Goal: Task Accomplishment & Management: Use online tool/utility

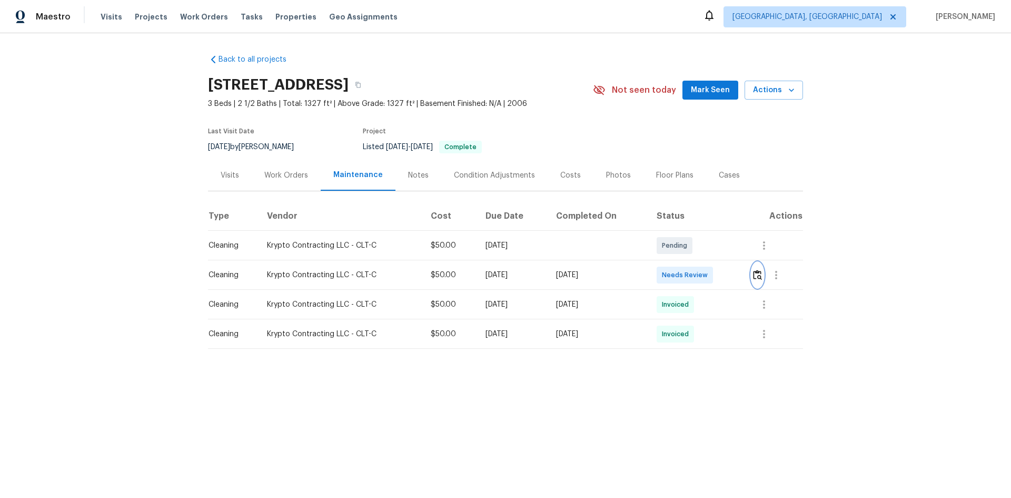
click at [719, 278] on img "button" at bounding box center [757, 275] width 9 height 10
click at [719, 274] on img "button" at bounding box center [757, 275] width 9 height 10
click at [719, 277] on img "button" at bounding box center [757, 275] width 9 height 10
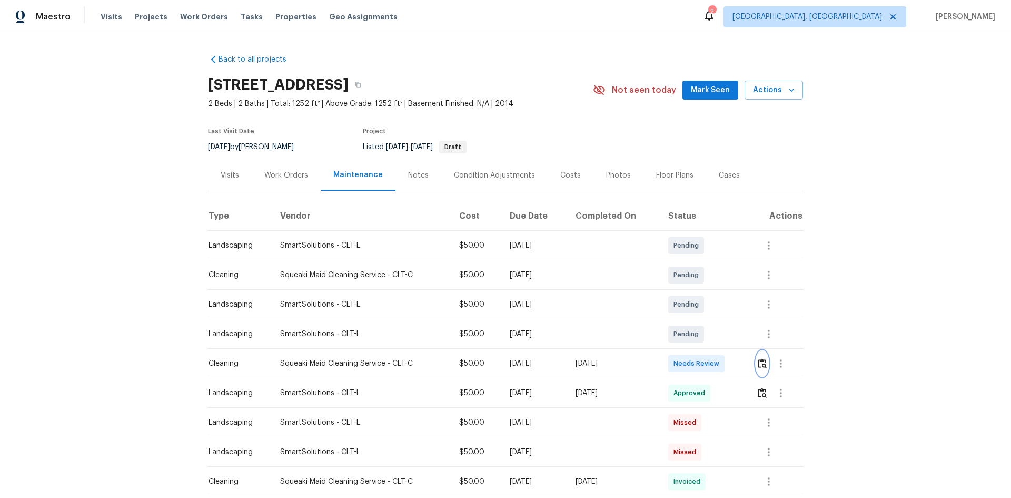
click at [719, 333] on img "button" at bounding box center [762, 363] width 9 height 10
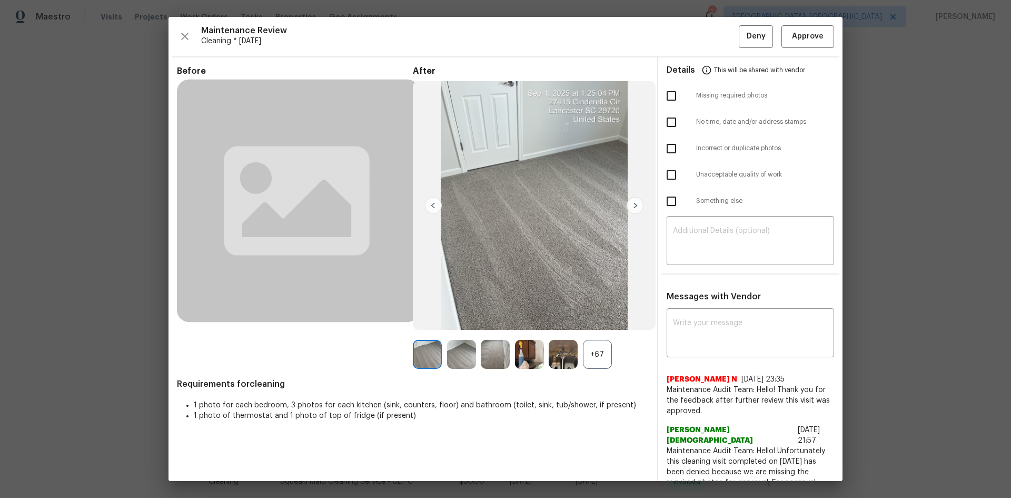
click at [594, 333] on div "+67" at bounding box center [597, 354] width 29 height 29
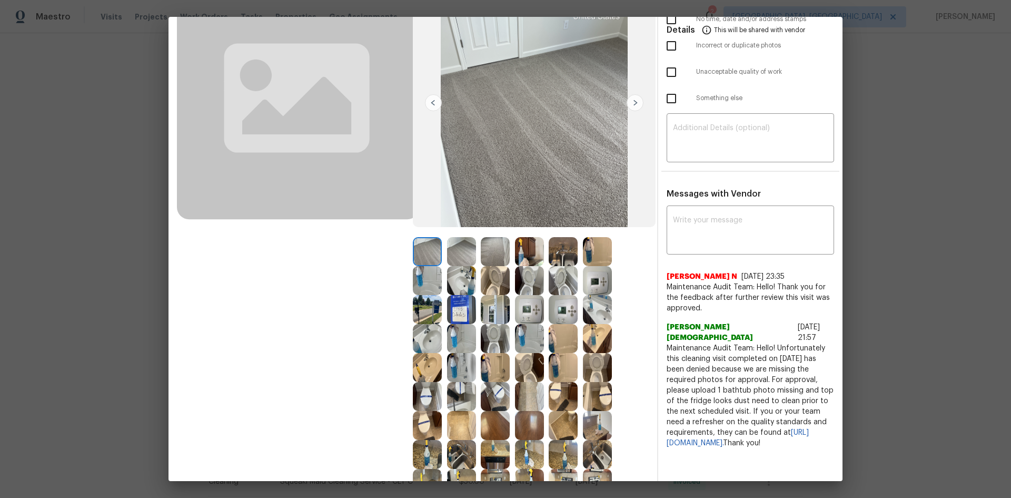
scroll to position [105, 0]
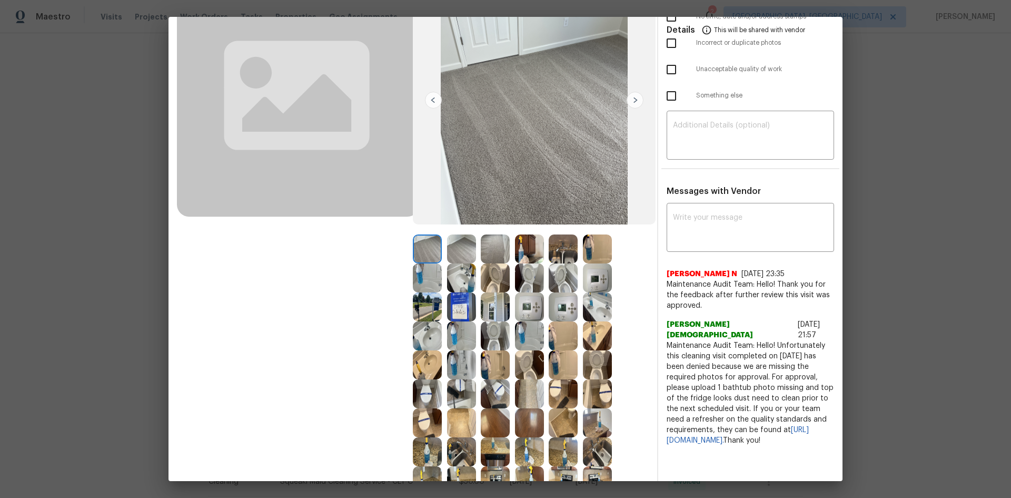
click at [595, 267] on img at bounding box center [597, 277] width 29 height 29
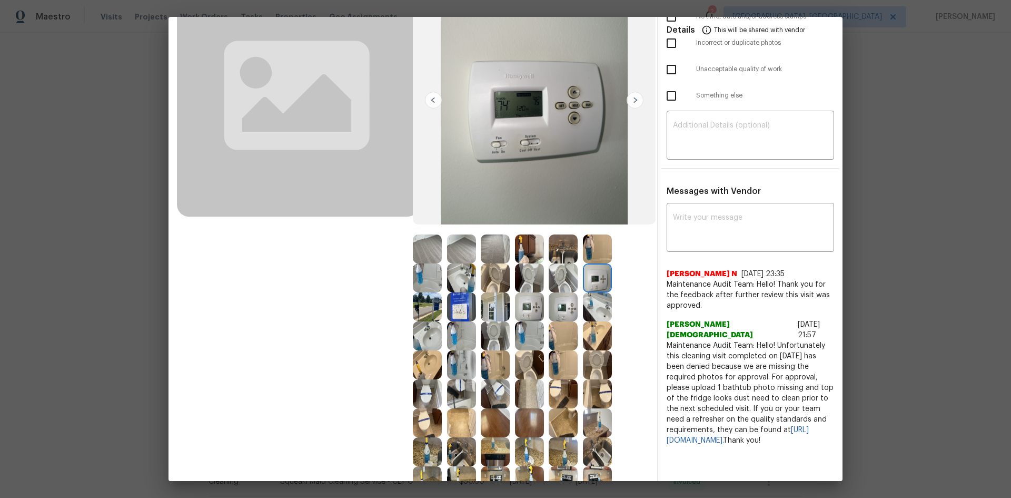
click at [594, 278] on img at bounding box center [597, 277] width 29 height 29
click at [594, 280] on img at bounding box center [597, 277] width 29 height 29
click at [593, 282] on img at bounding box center [597, 277] width 29 height 29
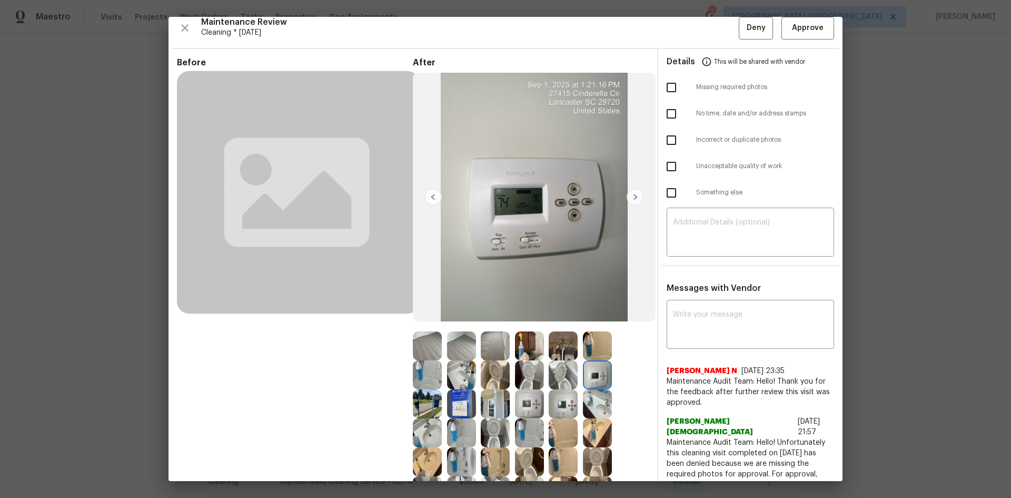
scroll to position [0, 0]
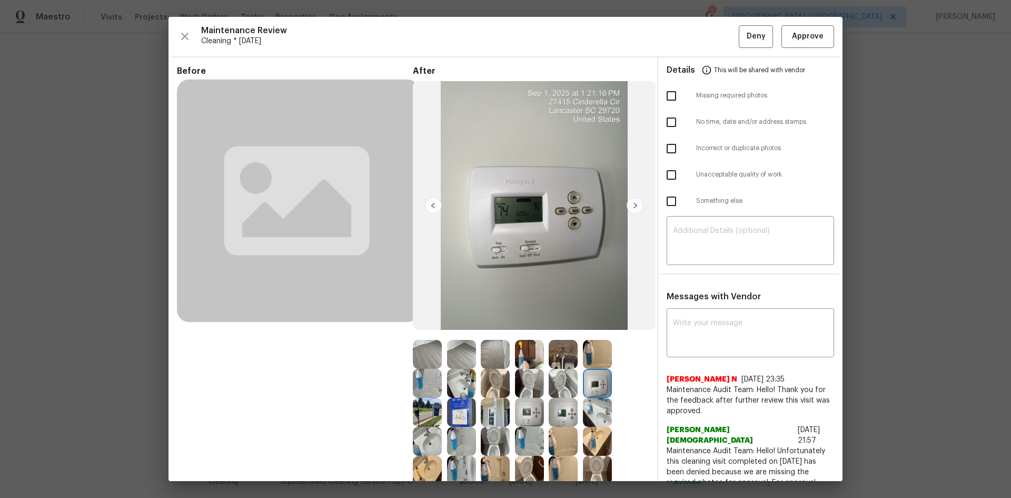
click at [531, 333] on img at bounding box center [529, 412] width 29 height 29
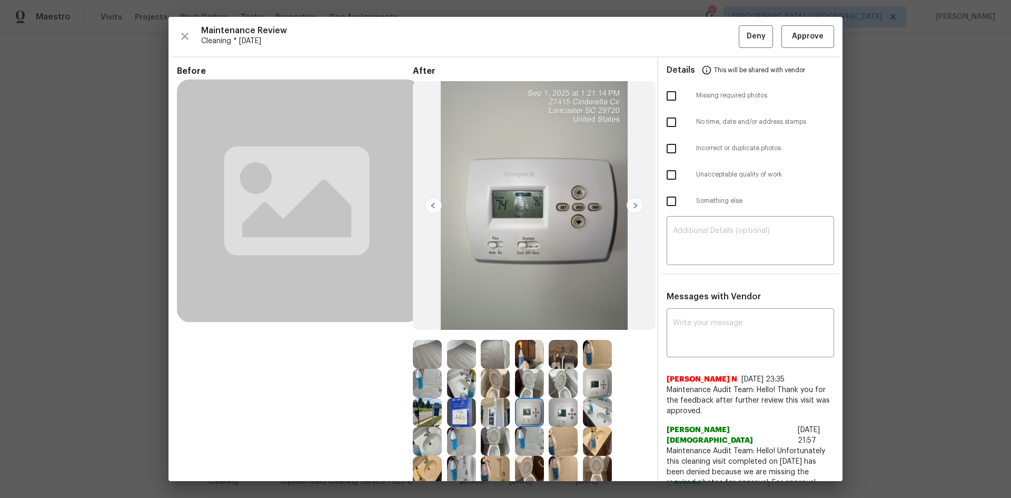
click at [531, 333] on img at bounding box center [529, 412] width 29 height 29
click at [530, 333] on img at bounding box center [529, 412] width 29 height 29
click at [525, 333] on img at bounding box center [529, 412] width 29 height 29
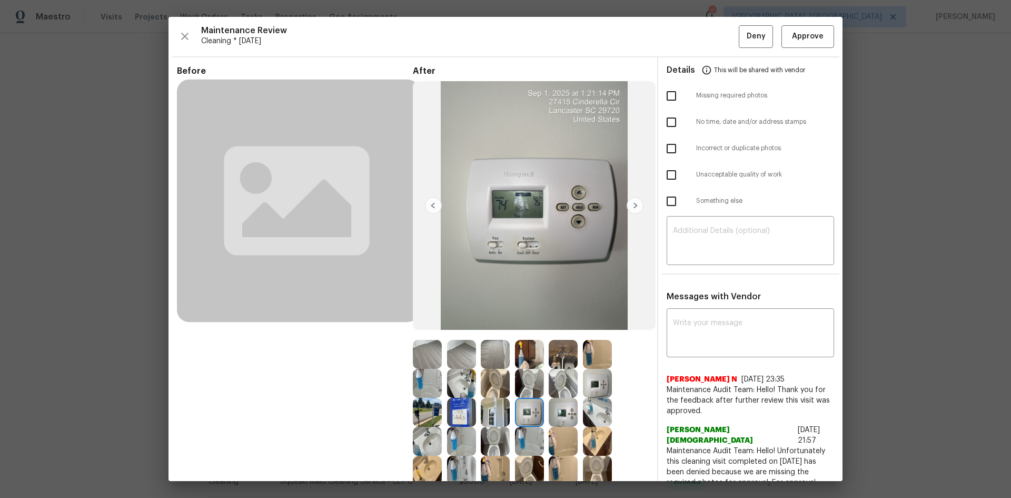
drag, startPoint x: 525, startPoint y: 406, endPoint x: 535, endPoint y: 409, distance: 10.3
click at [526, 333] on img at bounding box center [529, 412] width 29 height 29
click at [719, 27] on button "Approve" at bounding box center [808, 36] width 53 height 23
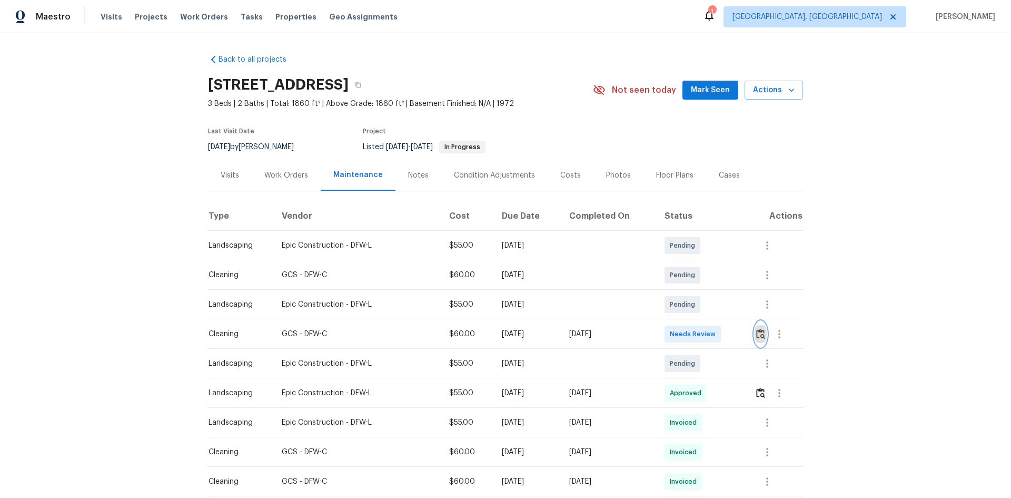
click at [719, 333] on img "button" at bounding box center [760, 334] width 9 height 10
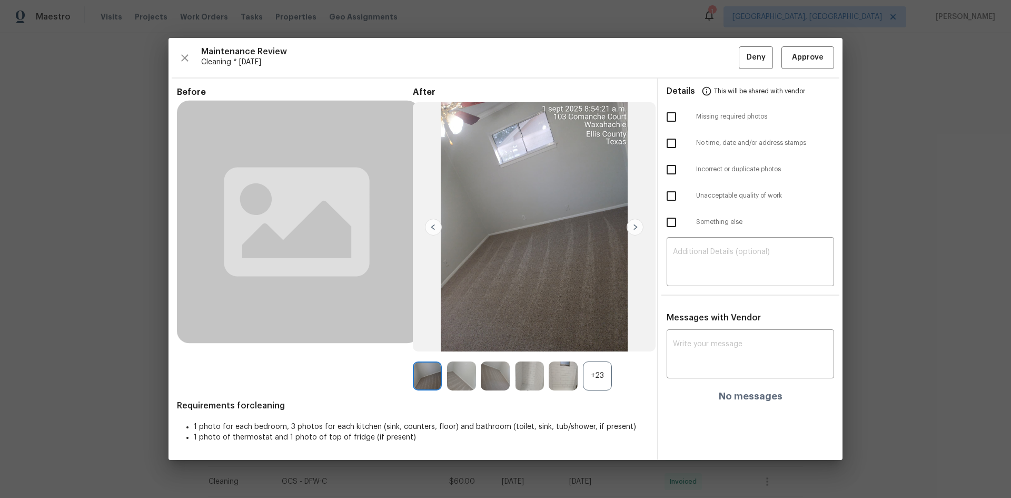
click at [593, 333] on div "+23" at bounding box center [597, 375] width 29 height 29
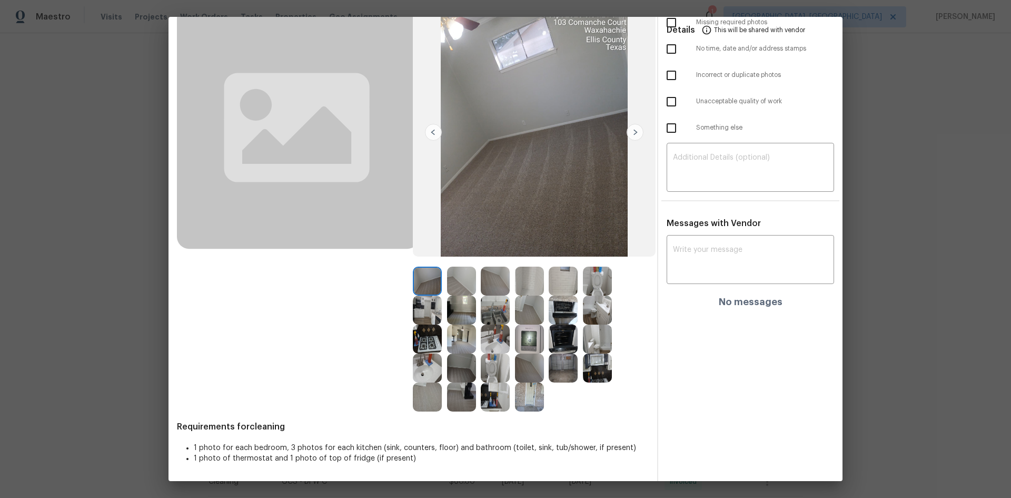
scroll to position [21, 0]
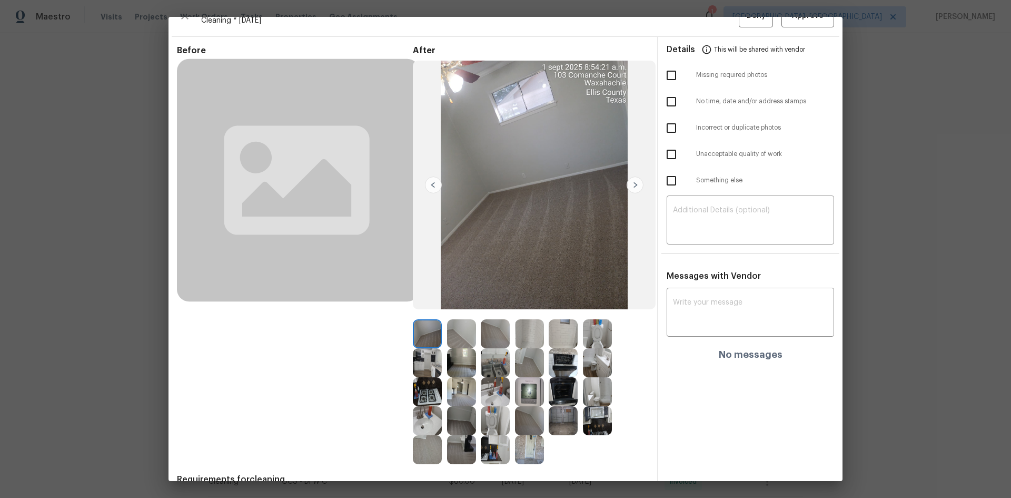
click at [531, 333] on img at bounding box center [529, 449] width 29 height 29
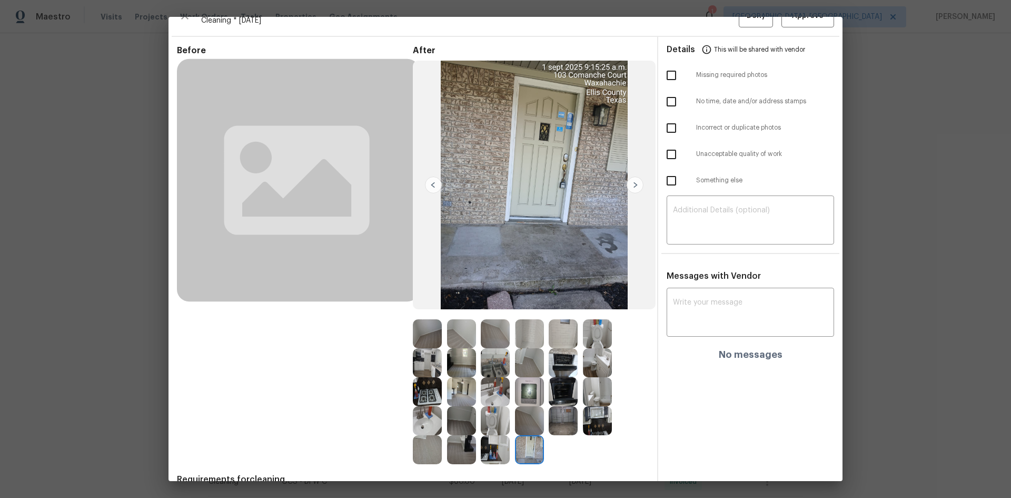
click at [527, 333] on img at bounding box center [529, 391] width 29 height 29
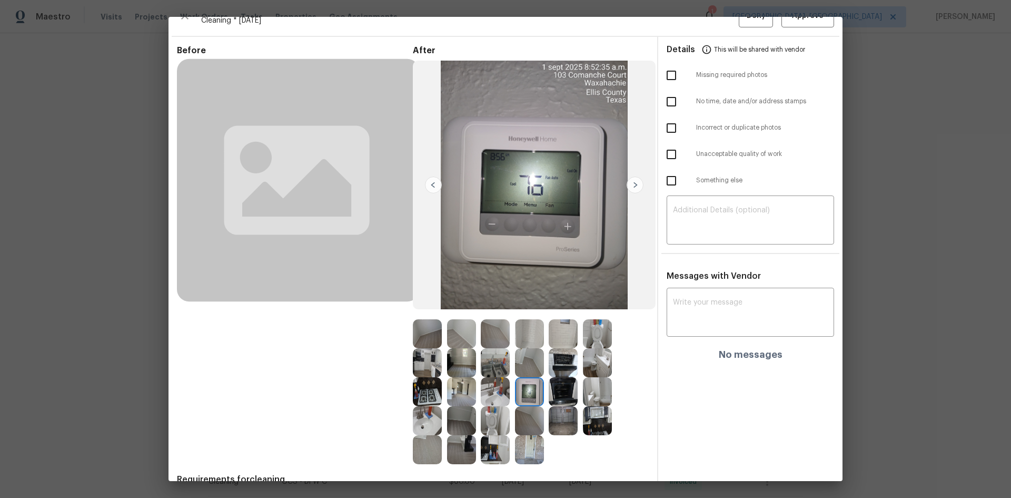
click at [527, 333] on img at bounding box center [529, 391] width 29 height 29
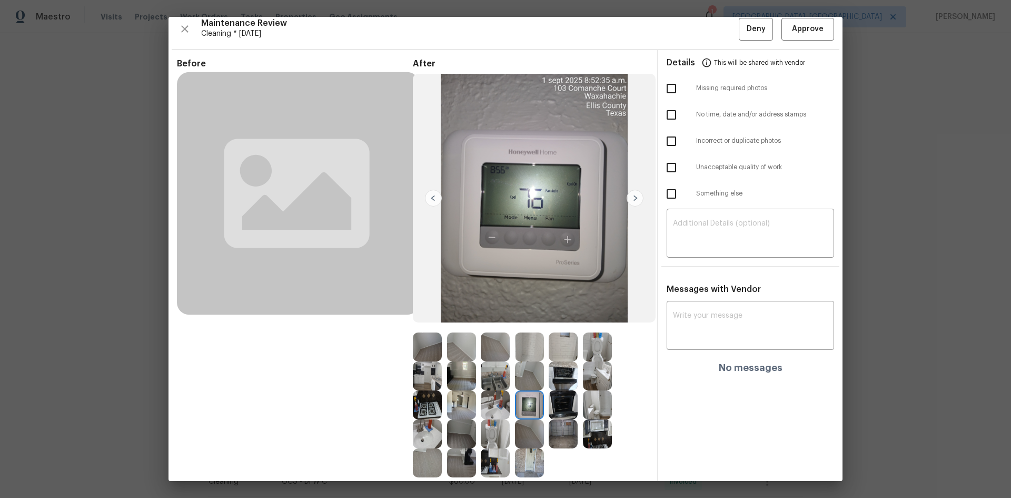
scroll to position [0, 0]
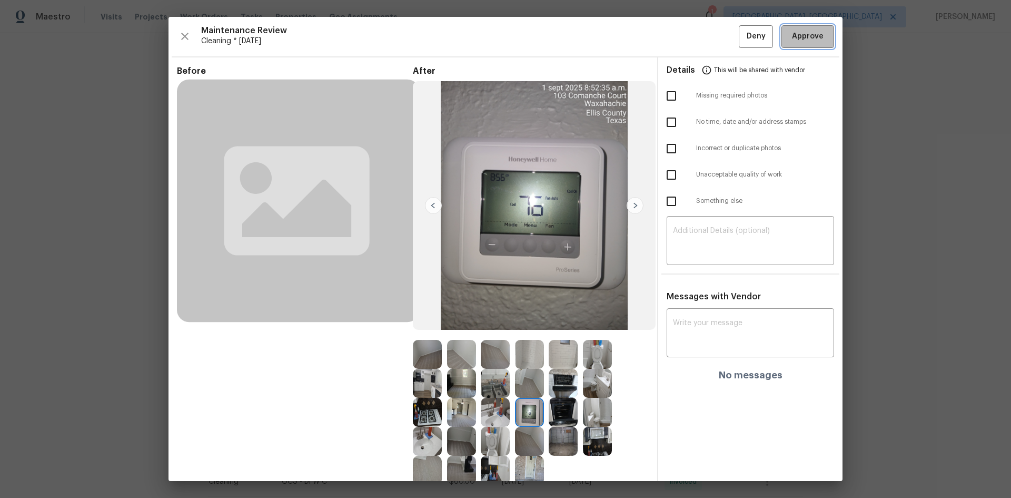
click at [719, 39] on span "Approve" at bounding box center [808, 36] width 32 height 13
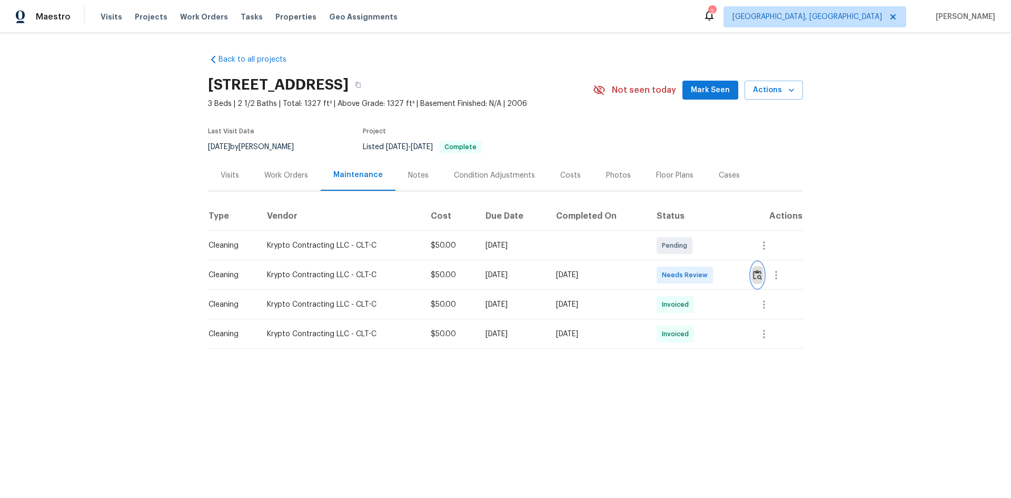
click at [719, 277] on img "button" at bounding box center [757, 275] width 9 height 10
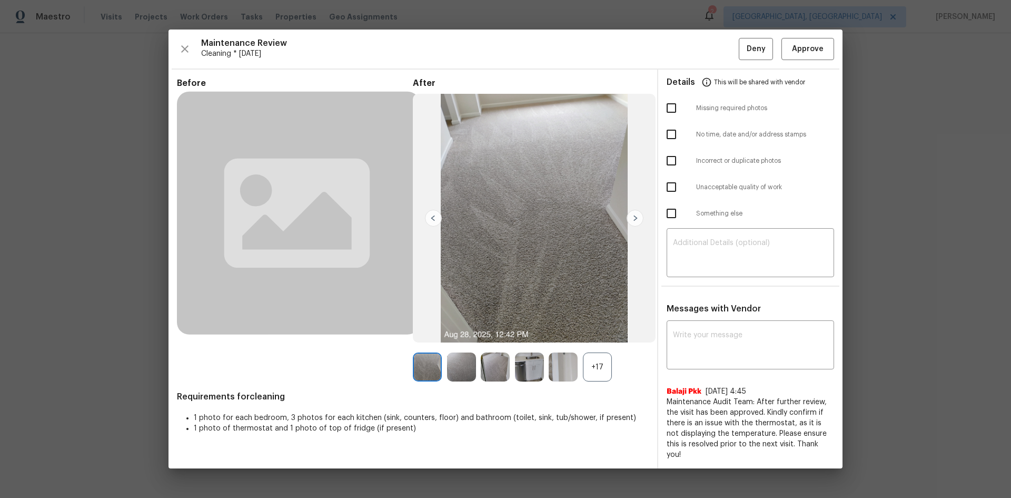
click at [599, 333] on div "+17" at bounding box center [597, 366] width 29 height 29
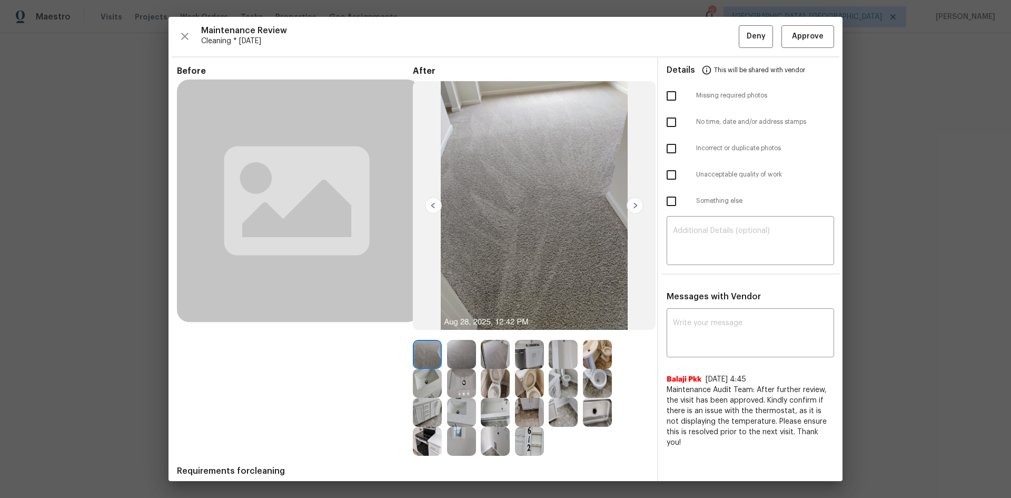
drag, startPoint x: 1011, startPoint y: 325, endPoint x: 954, endPoint y: 322, distance: 57.0
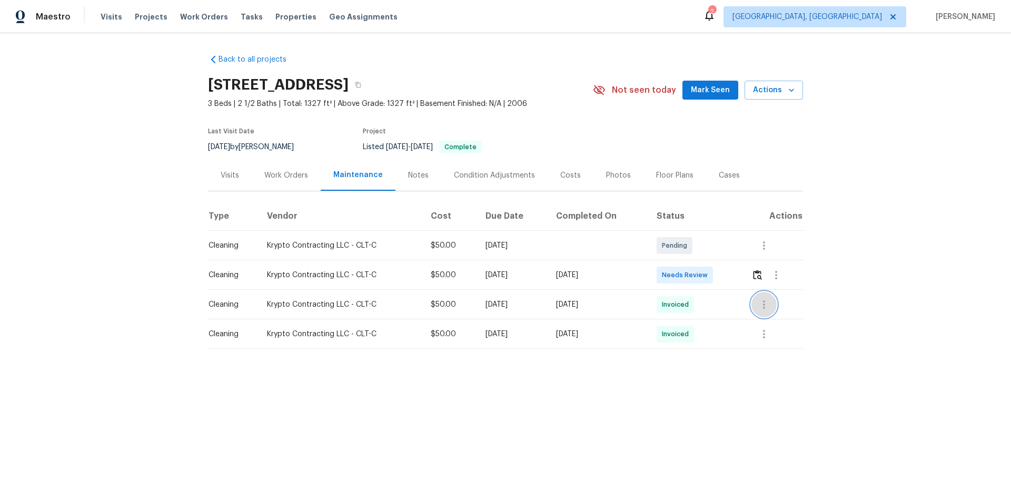
click at [719, 311] on button "button" at bounding box center [764, 304] width 25 height 25
click at [719, 320] on li "View details" at bounding box center [788, 321] width 74 height 17
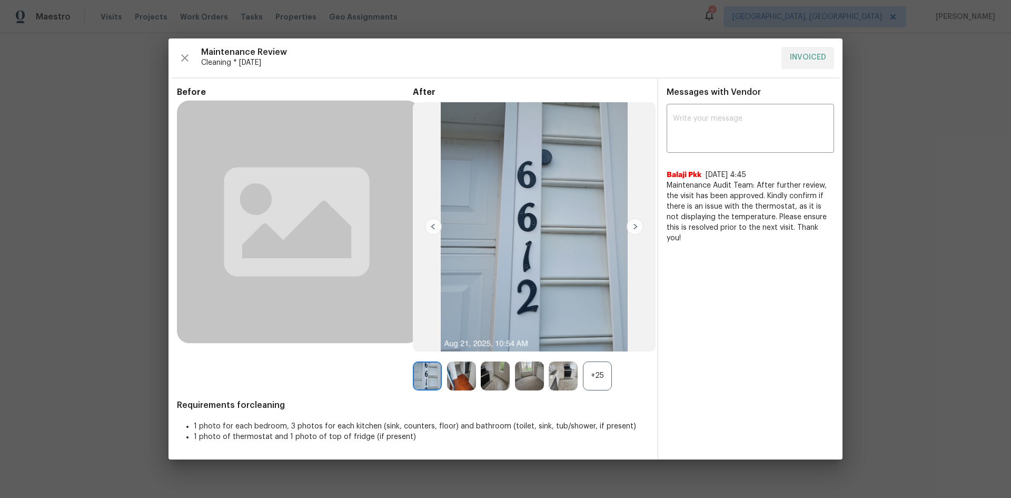
click at [584, 333] on div "+25" at bounding box center [597, 375] width 29 height 29
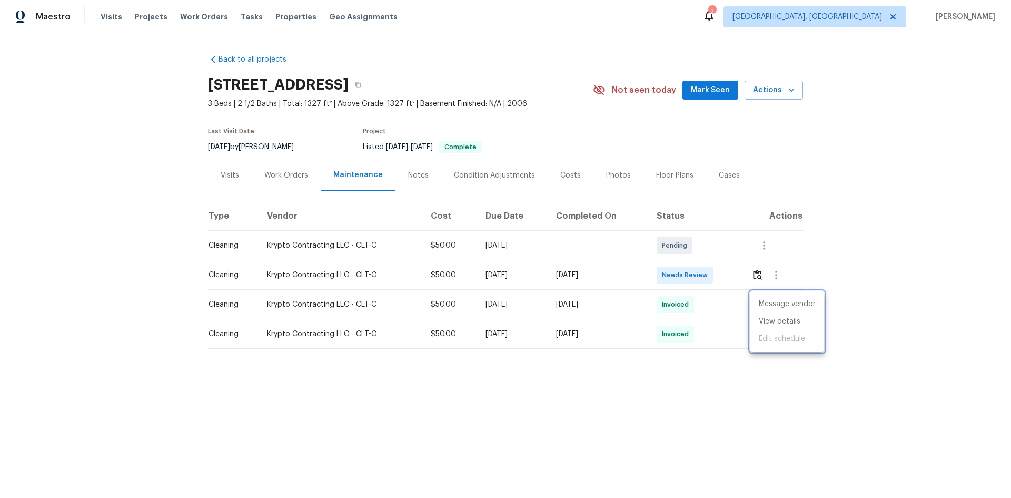
click at [719, 312] on div at bounding box center [505, 249] width 1011 height 498
click at [719, 333] on icon "button" at bounding box center [764, 334] width 13 height 13
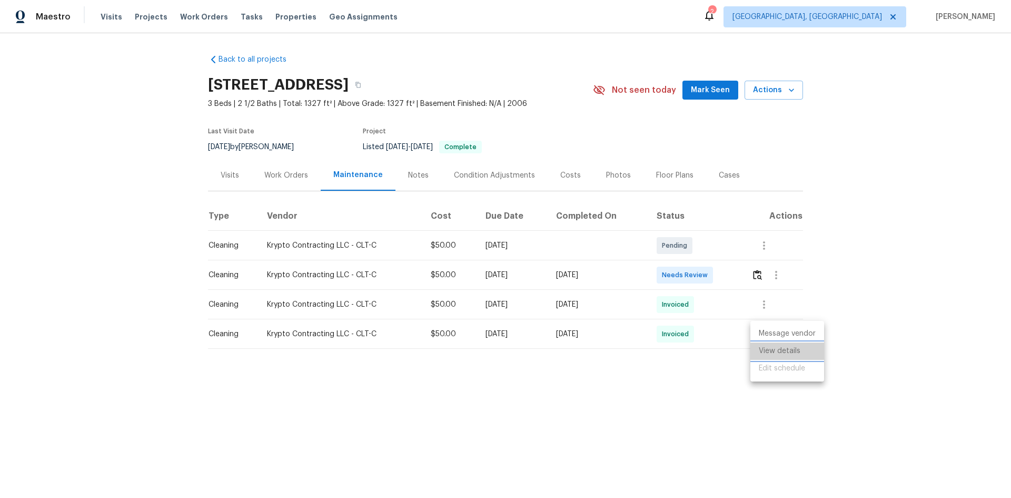
click at [719, 333] on li "View details" at bounding box center [788, 350] width 74 height 17
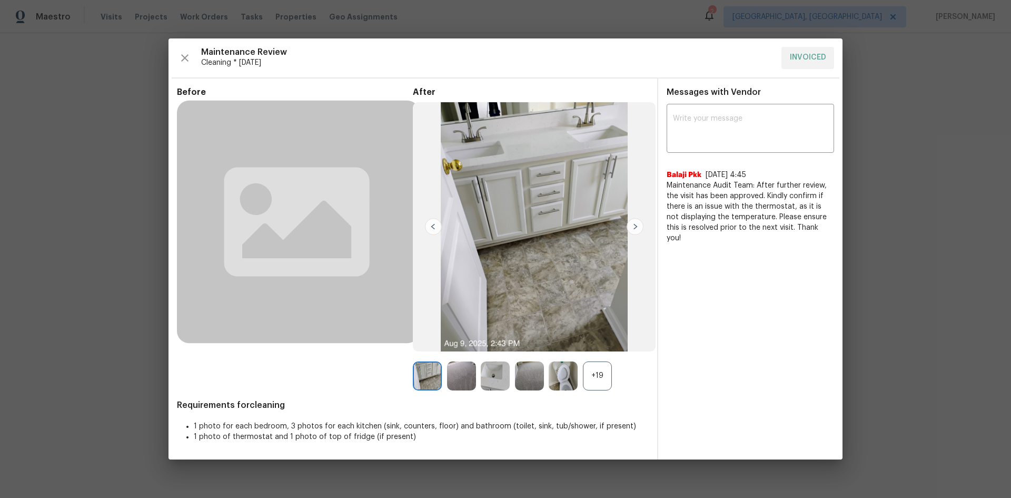
click at [609, 333] on div "+19" at bounding box center [597, 375] width 29 height 29
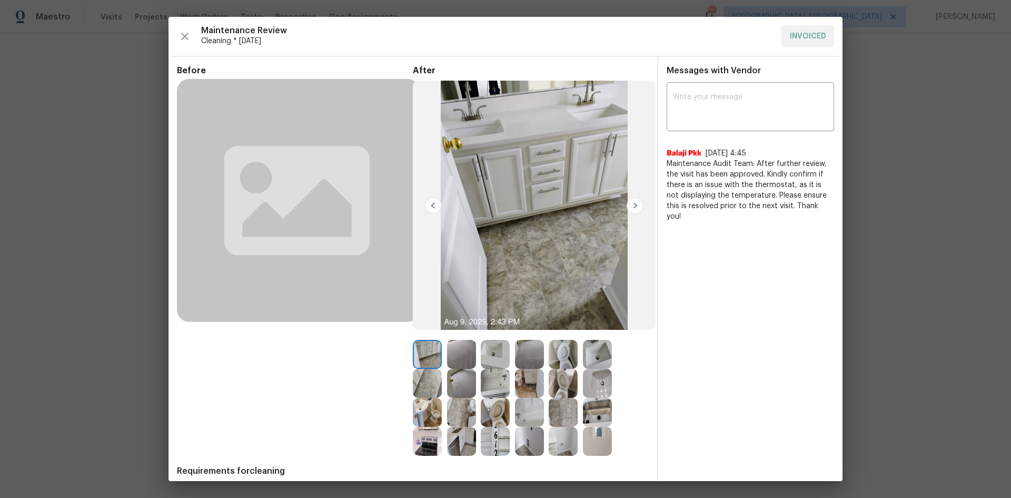
click at [567, 333] on img at bounding box center [563, 354] width 29 height 29
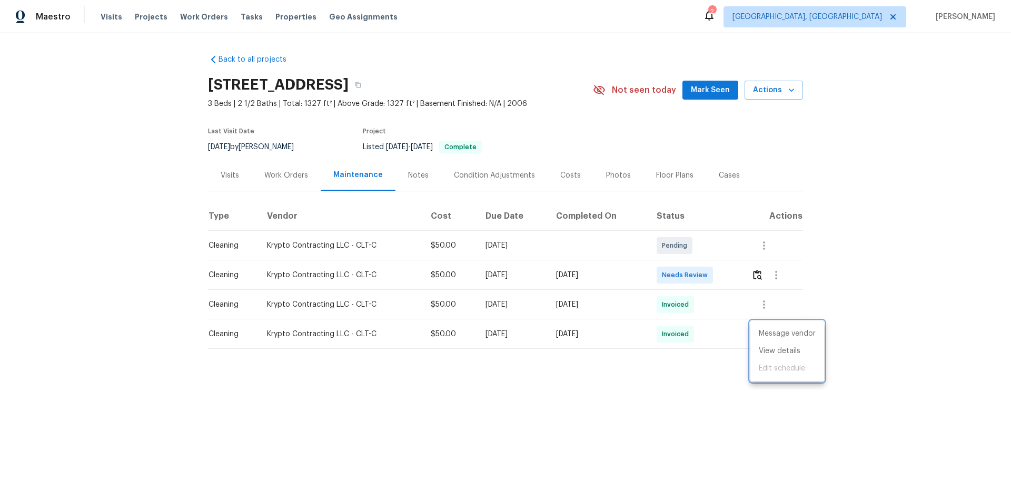
click at [719, 309] on div at bounding box center [505, 249] width 1011 height 498
click at [719, 333] on button "button" at bounding box center [764, 333] width 25 height 25
click at [719, 333] on li "View details" at bounding box center [788, 350] width 74 height 17
click at [719, 295] on div at bounding box center [505, 249] width 1011 height 498
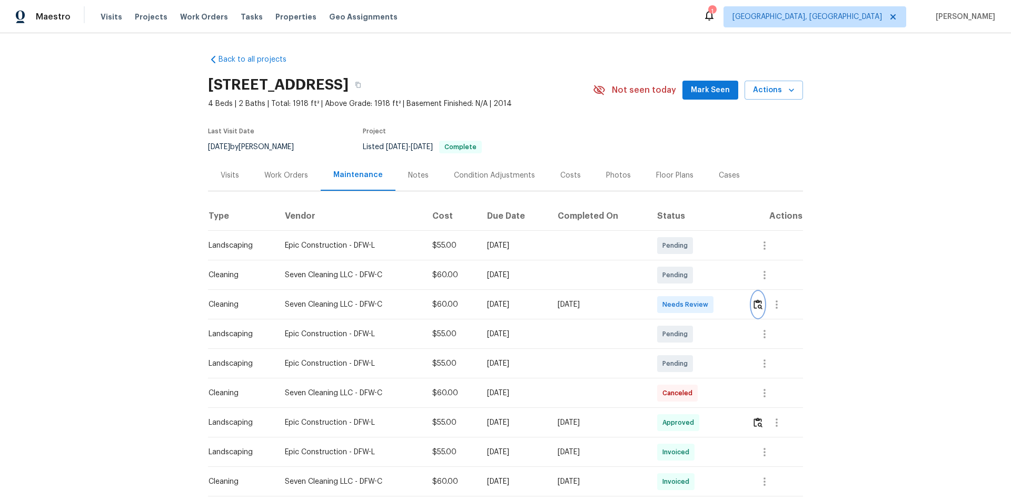
click at [756, 301] on img "button" at bounding box center [758, 304] width 9 height 10
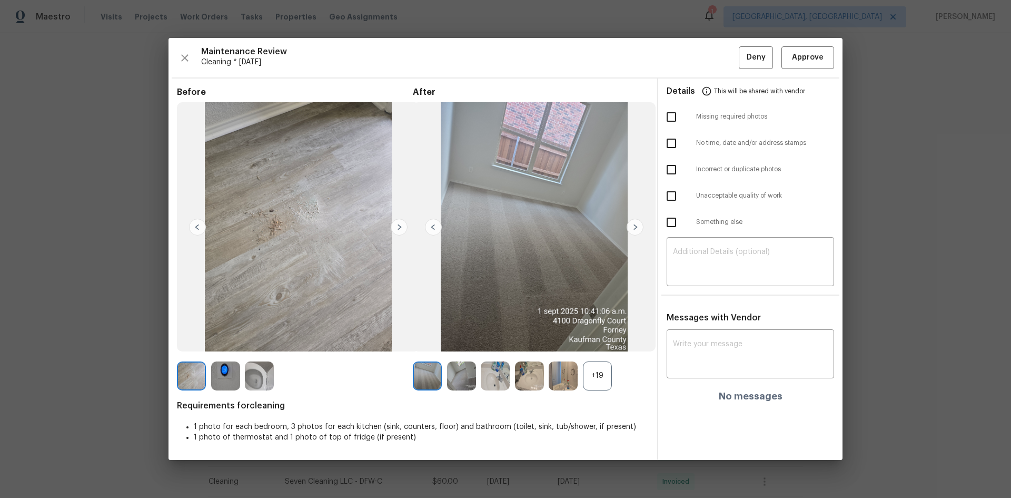
click at [597, 372] on div "+19" at bounding box center [597, 375] width 29 height 29
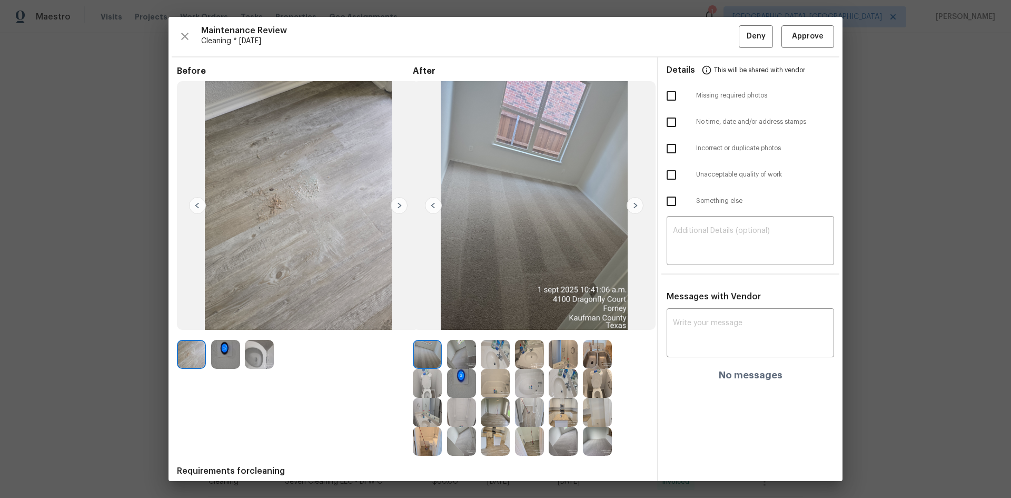
click at [463, 379] on img at bounding box center [461, 383] width 29 height 29
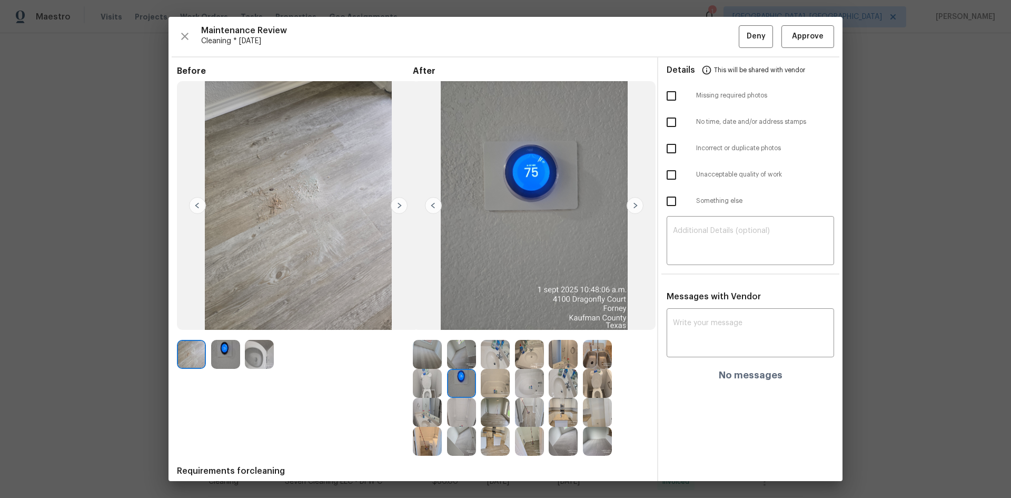
click at [463, 379] on img at bounding box center [461, 383] width 29 height 29
click at [792, 34] on span "Approve" at bounding box center [808, 36] width 32 height 13
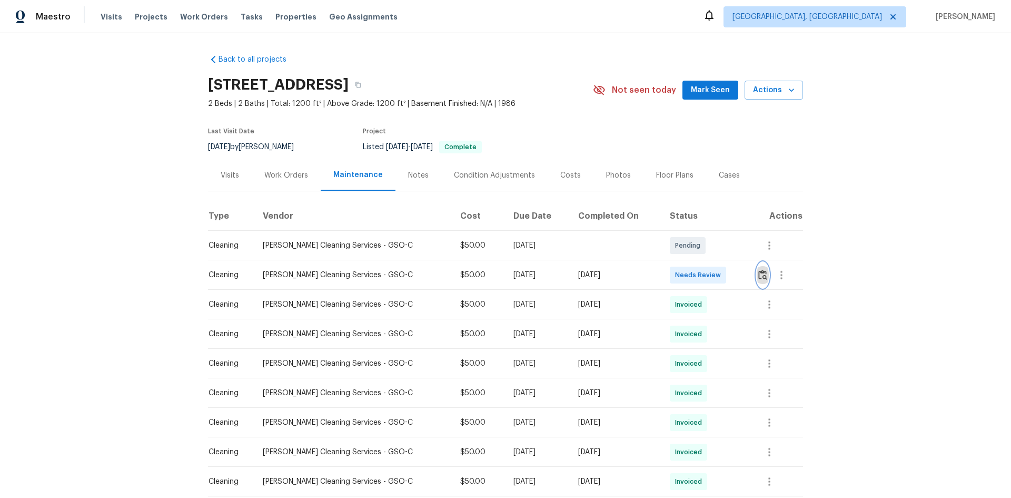
click at [757, 278] on button "button" at bounding box center [763, 274] width 12 height 25
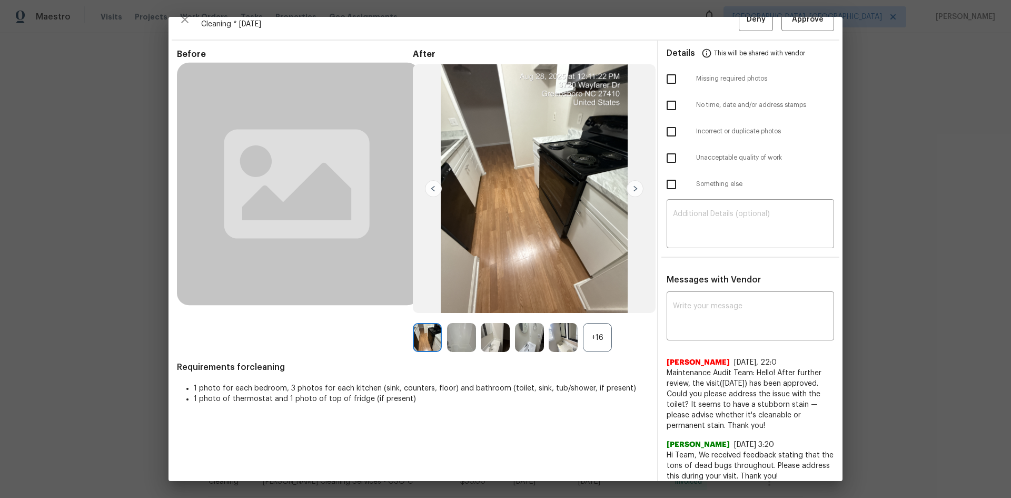
scroll to position [26, 0]
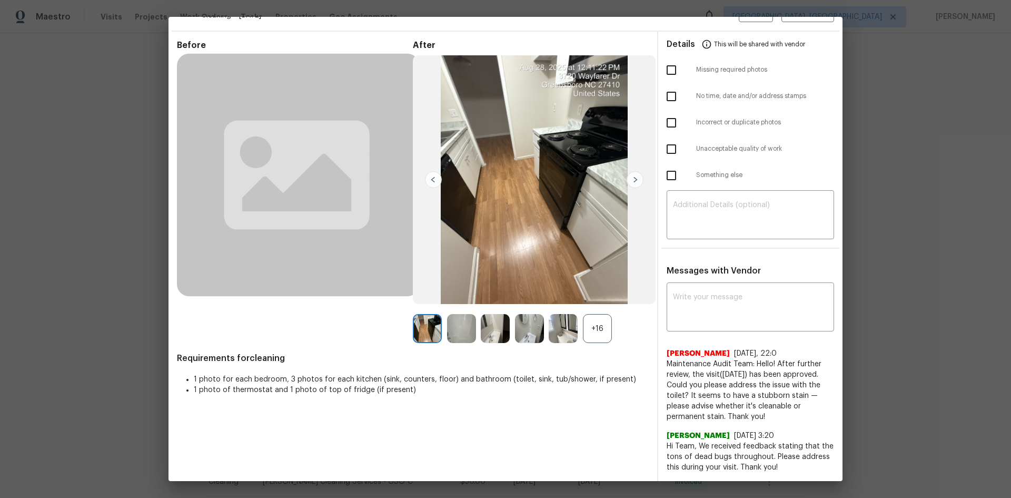
click at [598, 320] on div "+16" at bounding box center [597, 328] width 29 height 29
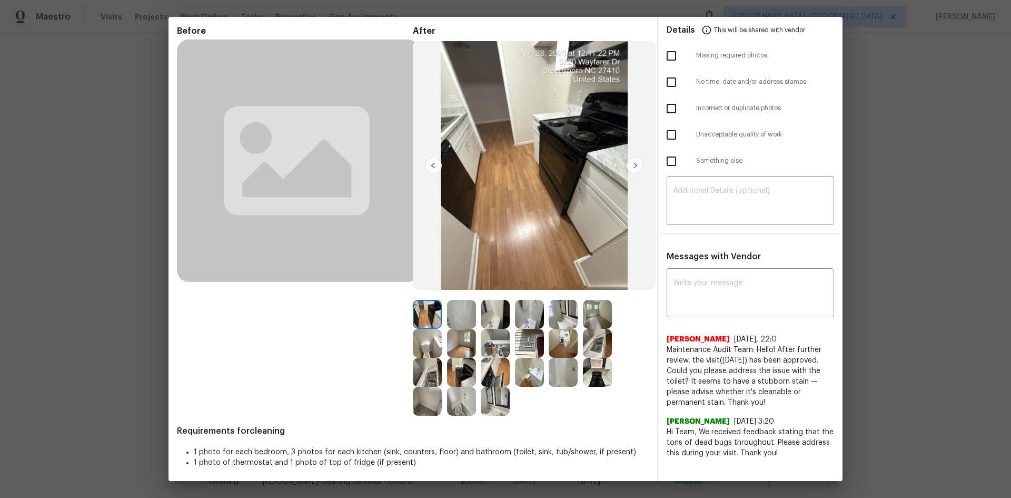
scroll to position [44, 0]
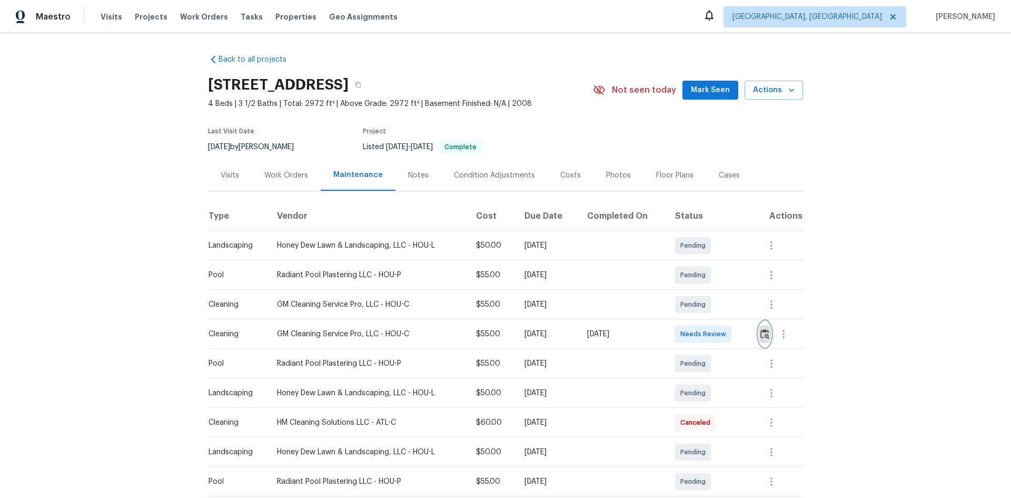
click at [719, 333] on img "button" at bounding box center [765, 334] width 9 height 10
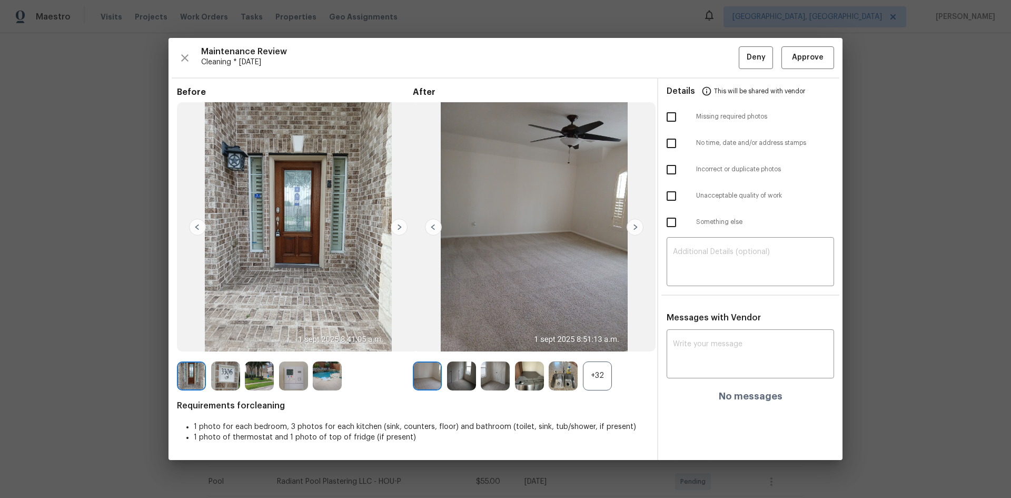
click at [283, 333] on img at bounding box center [293, 375] width 29 height 29
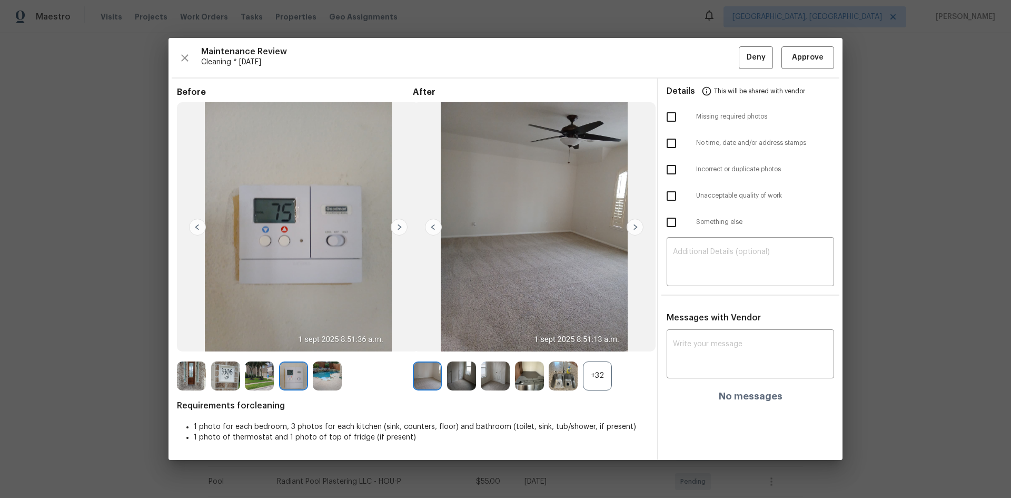
click at [283, 333] on img at bounding box center [293, 375] width 29 height 29
click at [604, 333] on div "+32" at bounding box center [597, 375] width 29 height 29
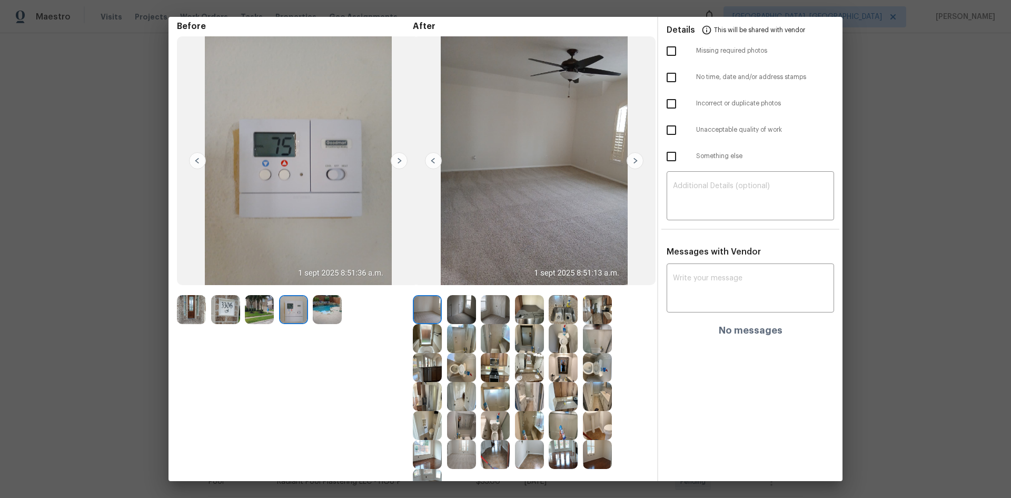
scroll to position [105, 0]
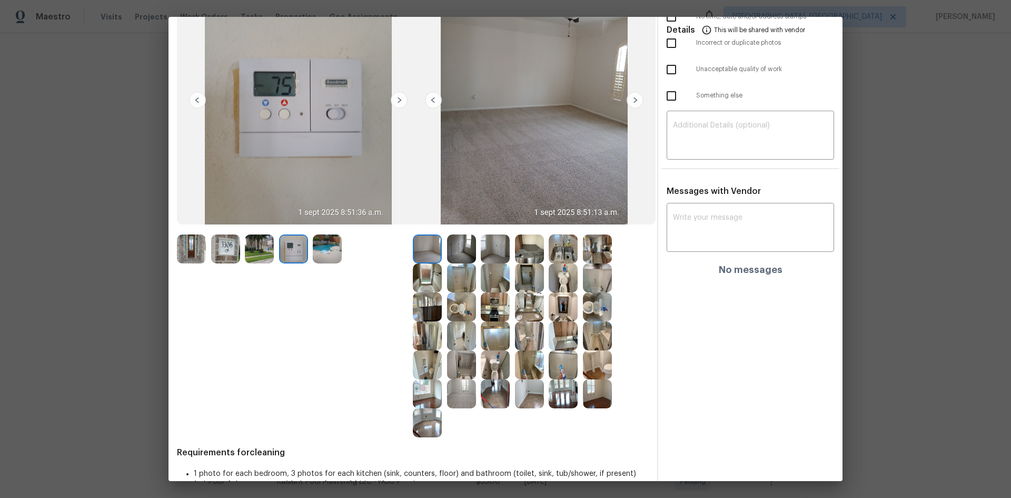
click at [558, 278] on img at bounding box center [563, 277] width 29 height 29
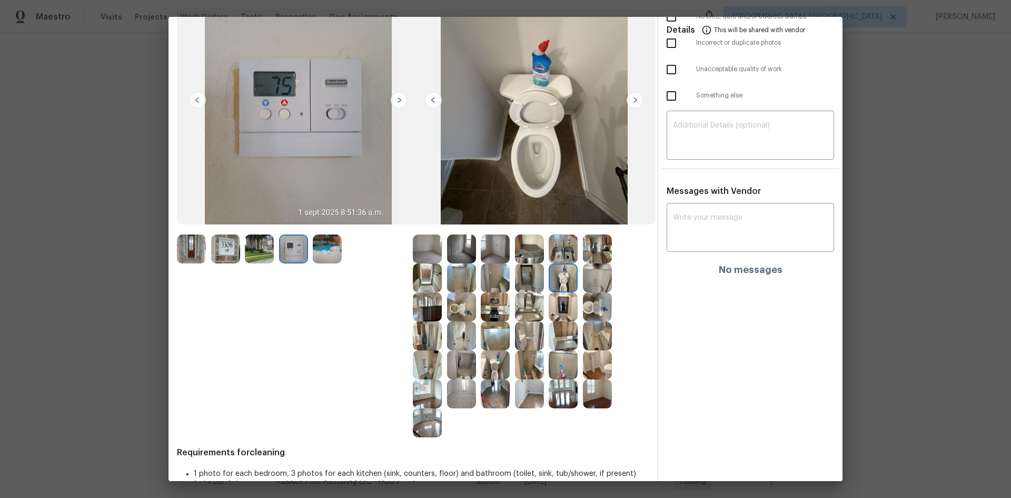
click at [558, 278] on img at bounding box center [563, 277] width 29 height 29
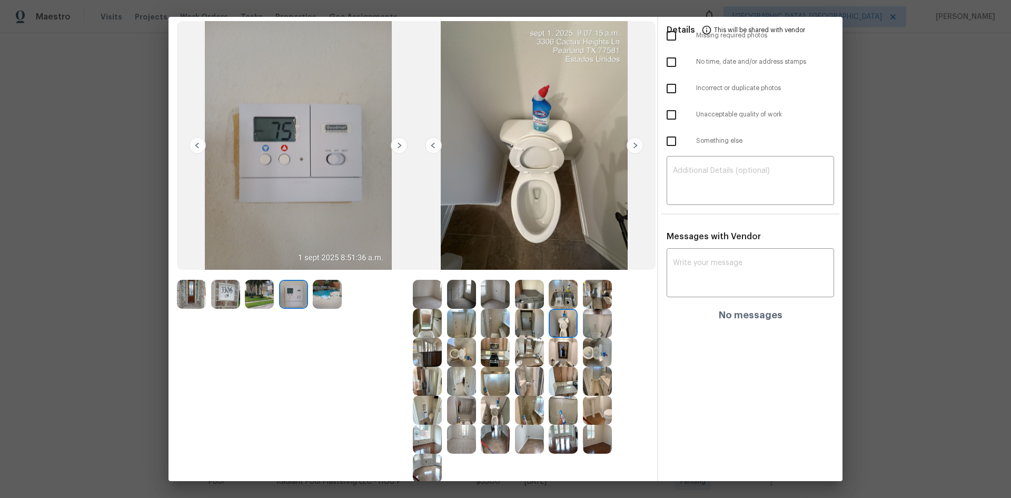
scroll to position [0, 0]
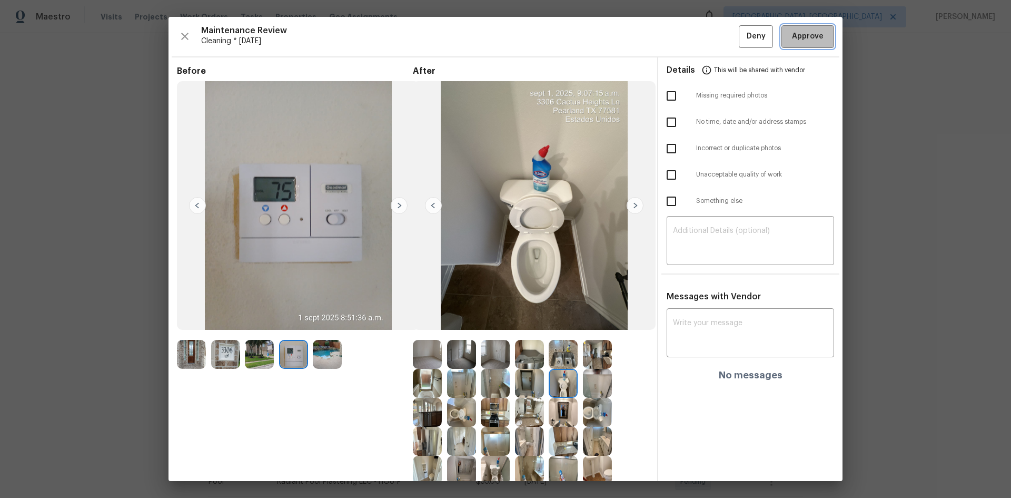
click at [719, 41] on span "Approve" at bounding box center [808, 36] width 32 height 13
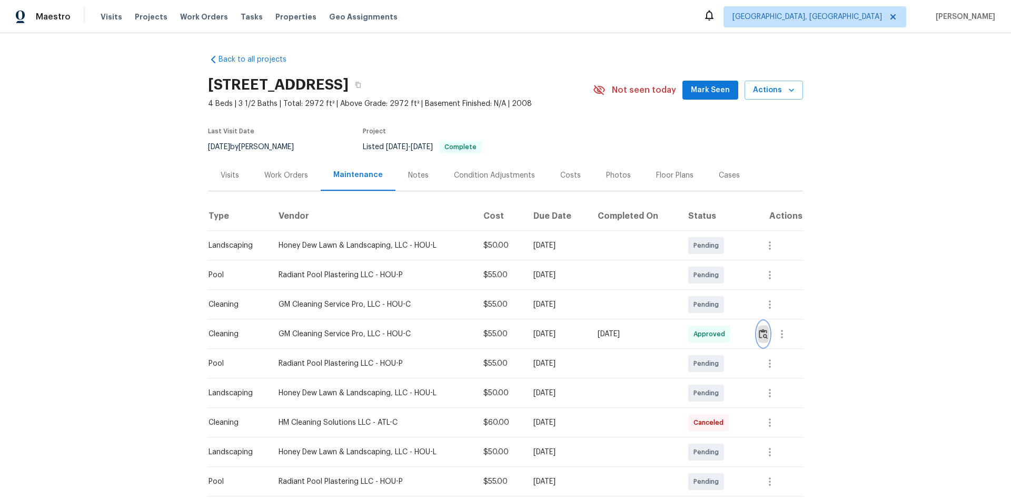
click at [719, 333] on img "button" at bounding box center [763, 334] width 9 height 10
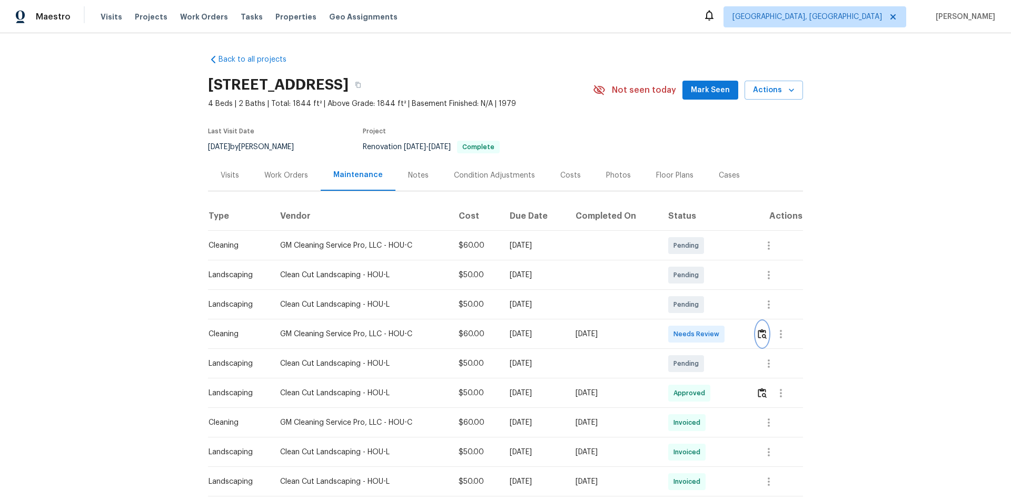
click at [759, 333] on img "button" at bounding box center [762, 334] width 9 height 10
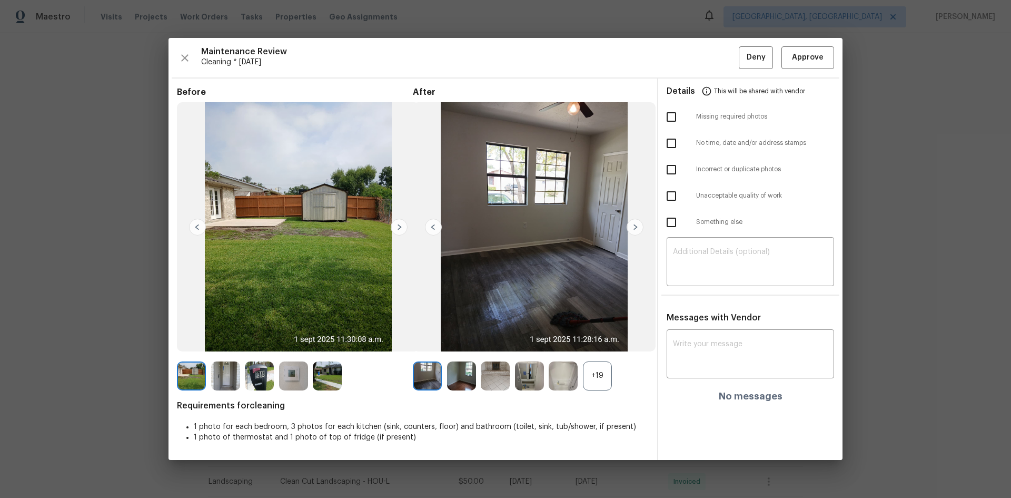
click at [595, 387] on div "+19" at bounding box center [597, 375] width 29 height 29
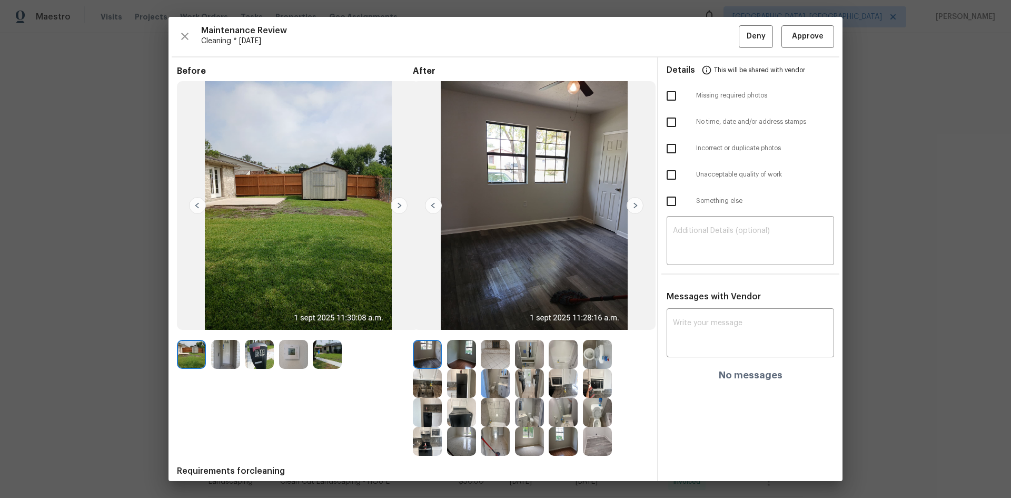
click at [289, 356] on img at bounding box center [293, 354] width 29 height 29
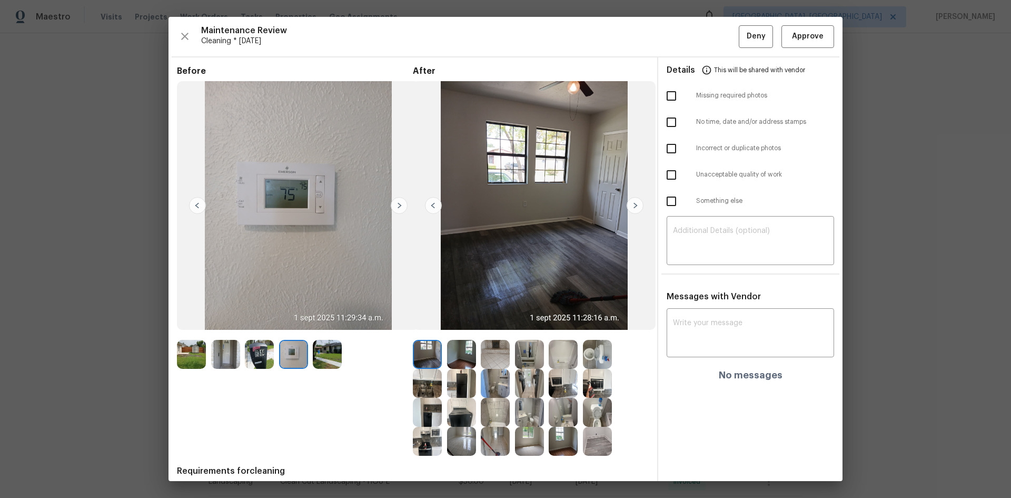
click at [289, 356] on img at bounding box center [293, 354] width 29 height 29
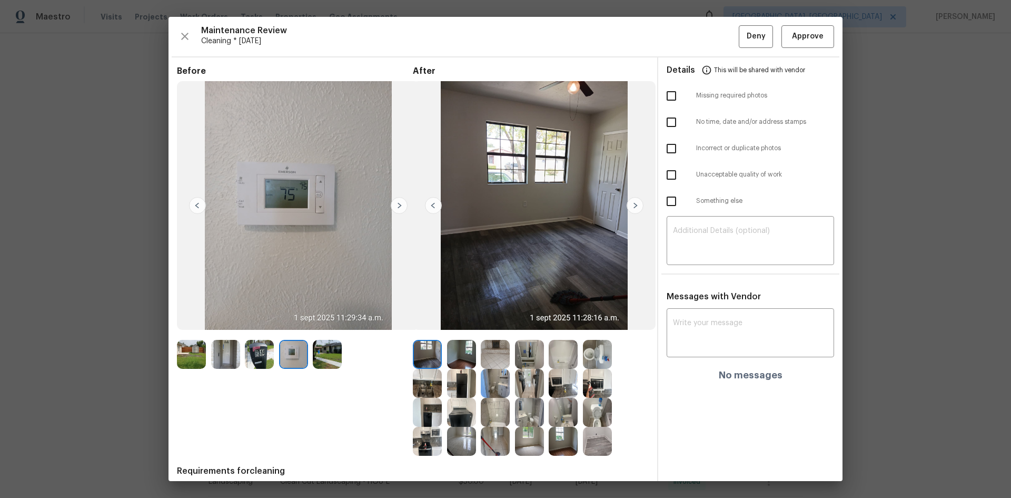
click at [260, 355] on img at bounding box center [259, 354] width 29 height 29
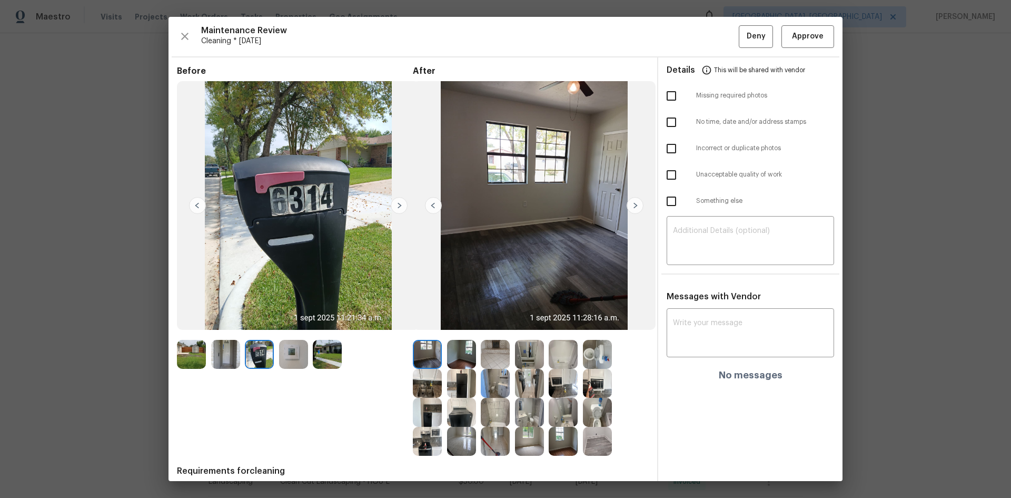
click at [260, 355] on img at bounding box center [259, 354] width 29 height 29
click at [257, 357] on img at bounding box center [259, 354] width 29 height 29
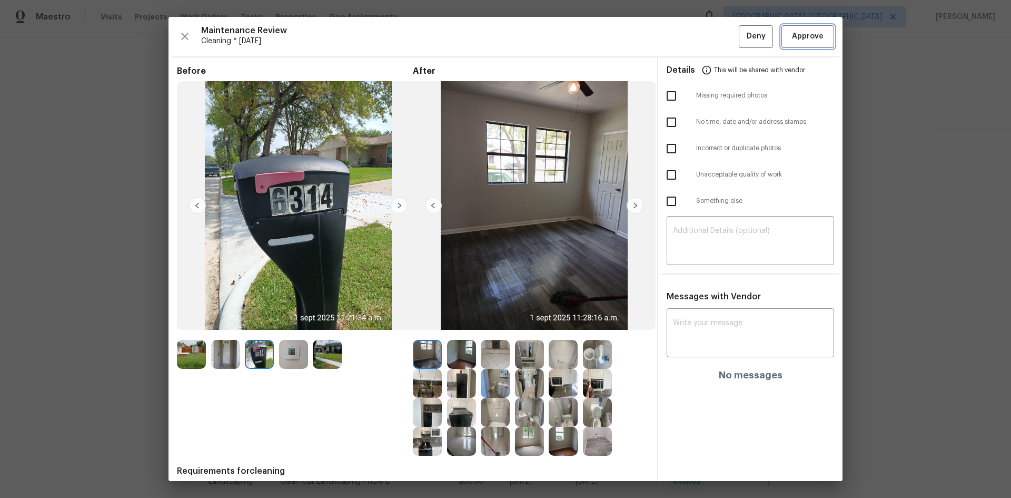
click at [800, 38] on span "Approve" at bounding box center [808, 36] width 32 height 13
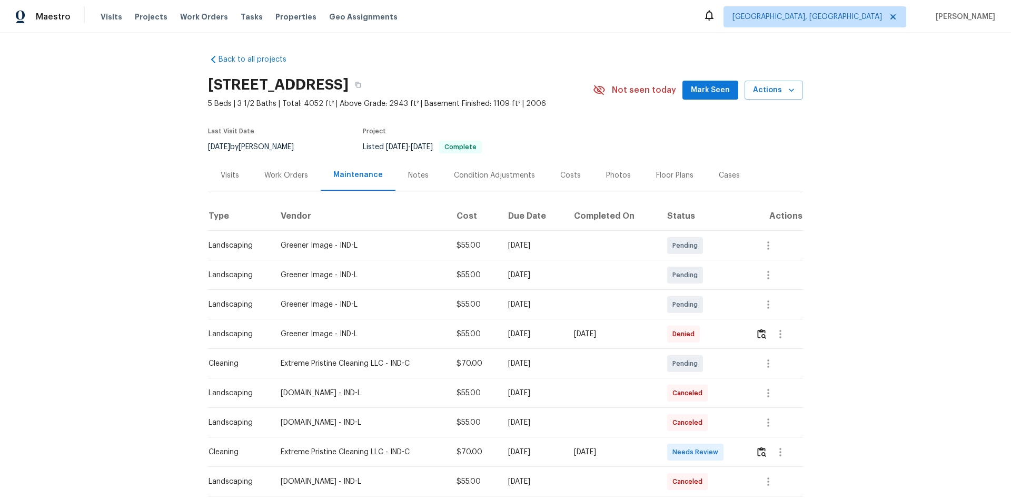
click at [910, 381] on div "Back to all projects 11134 Westoves Dr, Noblesville, IN 46060 5 Beds | 3 1/2 Ba…" at bounding box center [505, 265] width 1011 height 465
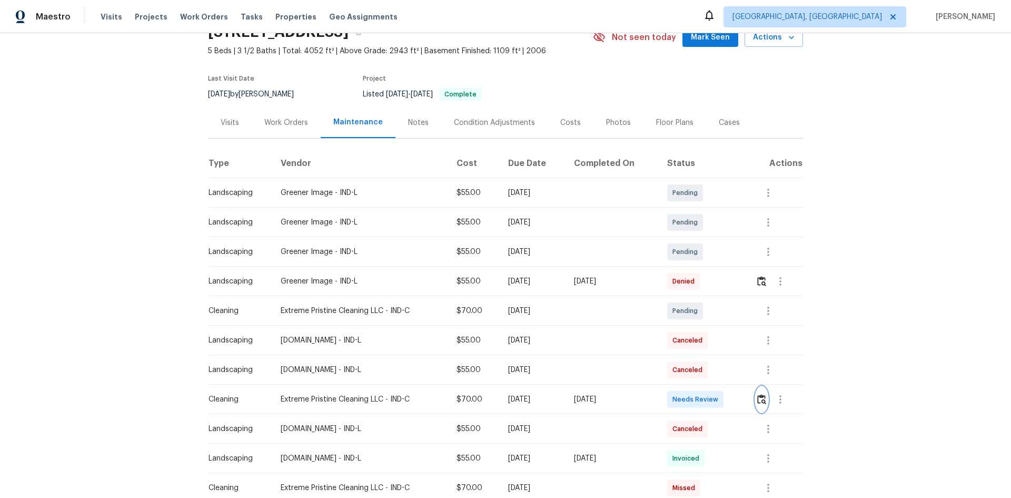
click at [762, 400] on img "button" at bounding box center [761, 399] width 9 height 10
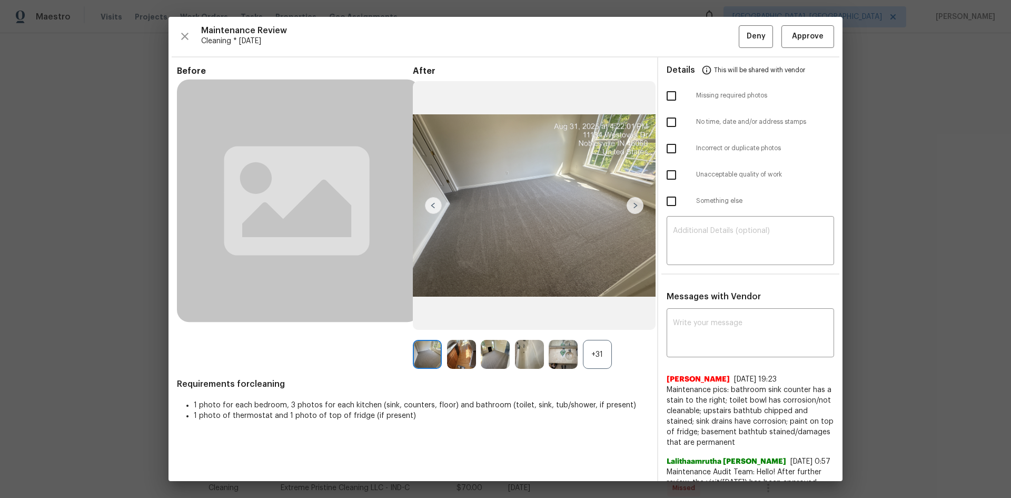
click at [587, 353] on div "+31" at bounding box center [597, 354] width 29 height 29
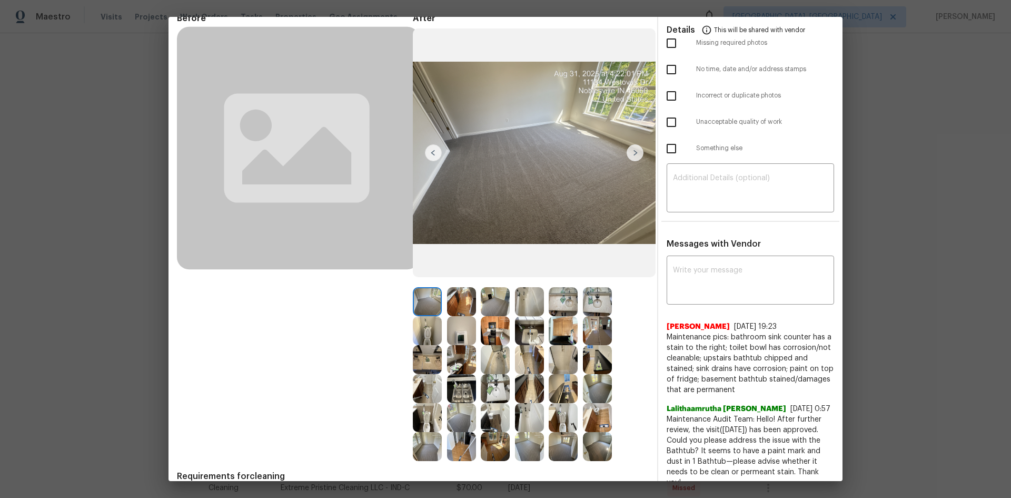
click at [457, 329] on img at bounding box center [461, 330] width 29 height 29
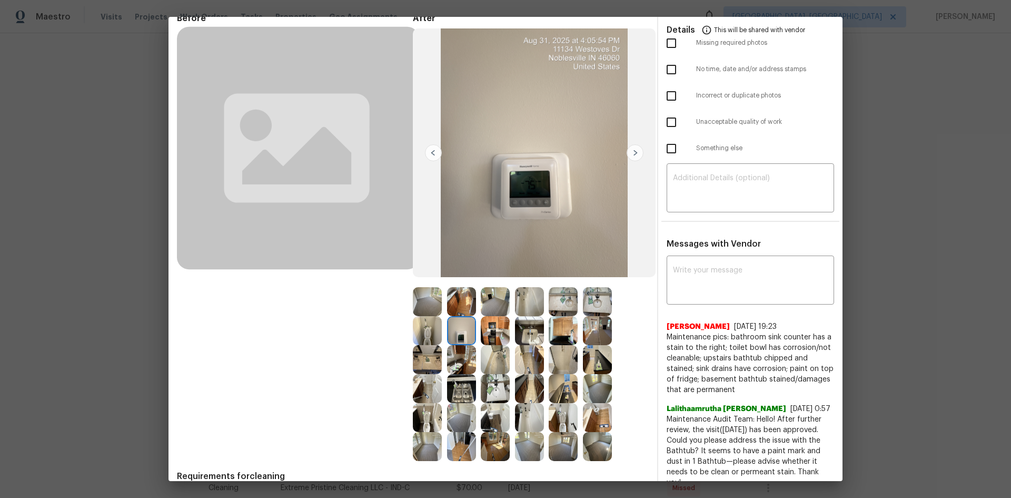
click at [457, 329] on img at bounding box center [461, 330] width 29 height 29
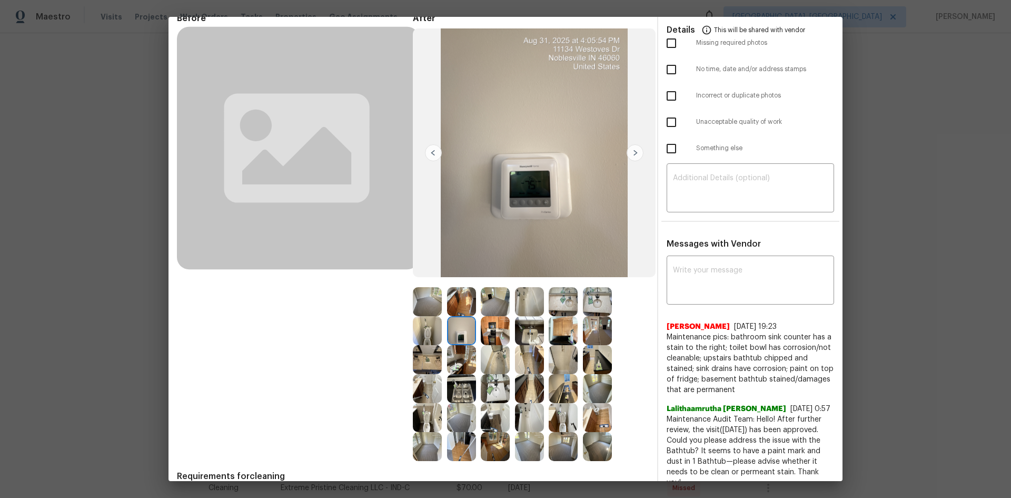
click at [457, 329] on img at bounding box center [461, 330] width 29 height 29
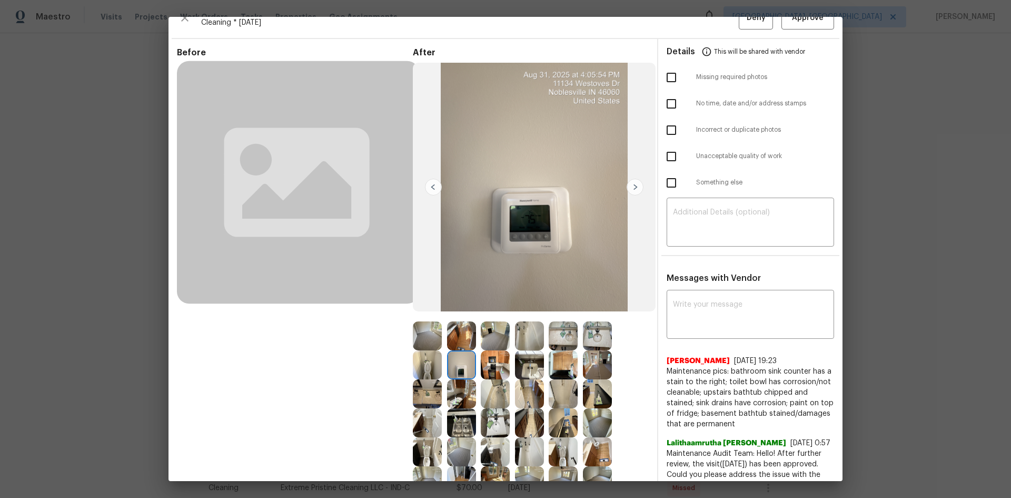
scroll to position [0, 0]
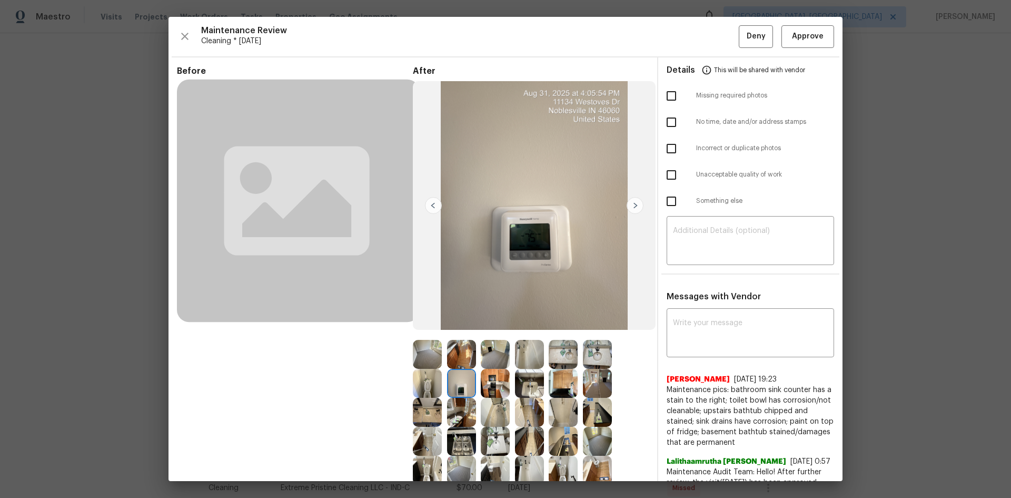
click at [460, 381] on img at bounding box center [461, 383] width 29 height 29
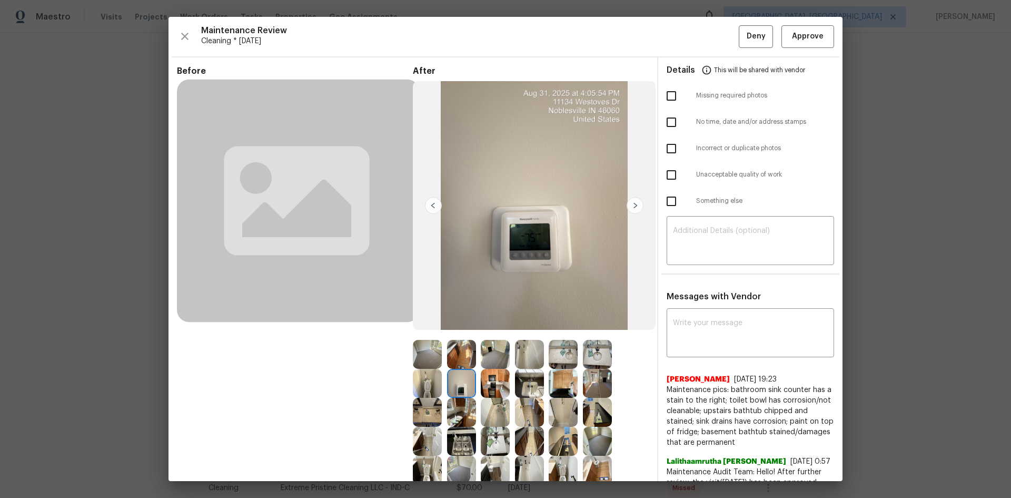
click at [460, 381] on img at bounding box center [461, 383] width 29 height 29
click at [459, 381] on img at bounding box center [461, 383] width 29 height 29
click at [685, 339] on textarea at bounding box center [750, 333] width 155 height 29
click at [683, 332] on textarea at bounding box center [750, 333] width 155 height 29
paste textarea "Maintenance Audit Team: Hello! Unfortunately, this cleaning visit completed on …"
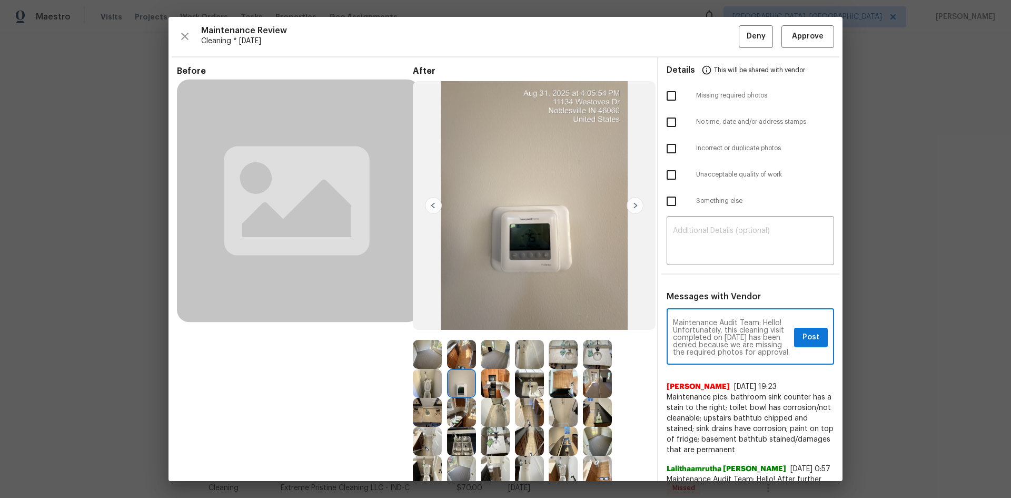
scroll to position [147, 0]
type textarea "Maintenance Audit Team: Hello! Unfortunately, this cleaning visit completed on …"
click at [681, 273] on hr at bounding box center [751, 273] width 178 height 1
click at [689, 257] on div "​" at bounding box center [750, 242] width 167 height 46
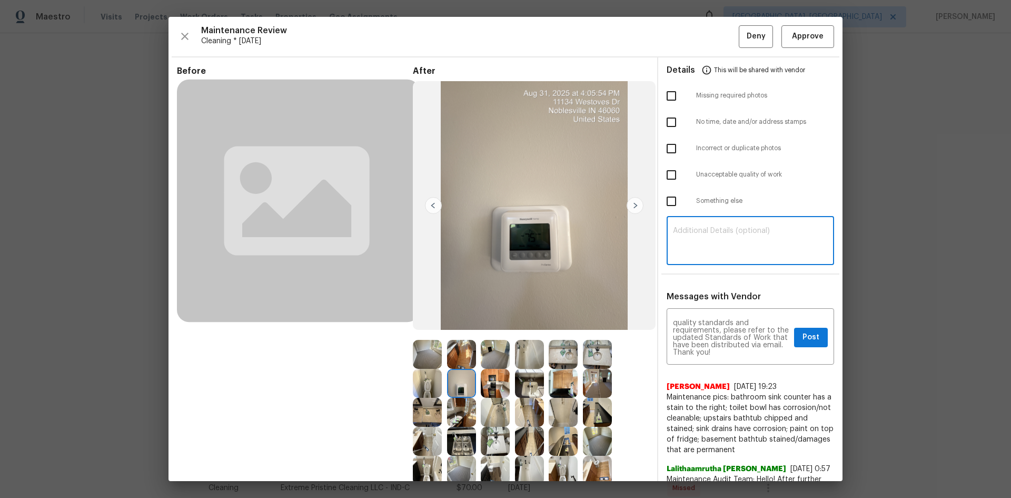
paste textarea "Maintenance Audit Team: Hello! Unfortunately, this cleaning visit completed on …"
type textarea "Maintenance Audit Team: Hello! Unfortunately, this cleaning visit completed on …"
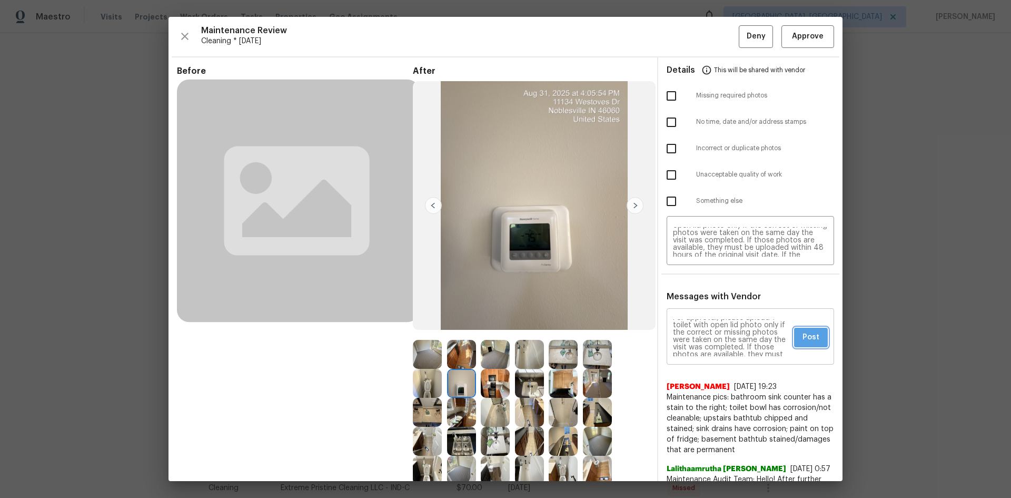
click at [803, 336] on span "Post" at bounding box center [811, 337] width 17 height 13
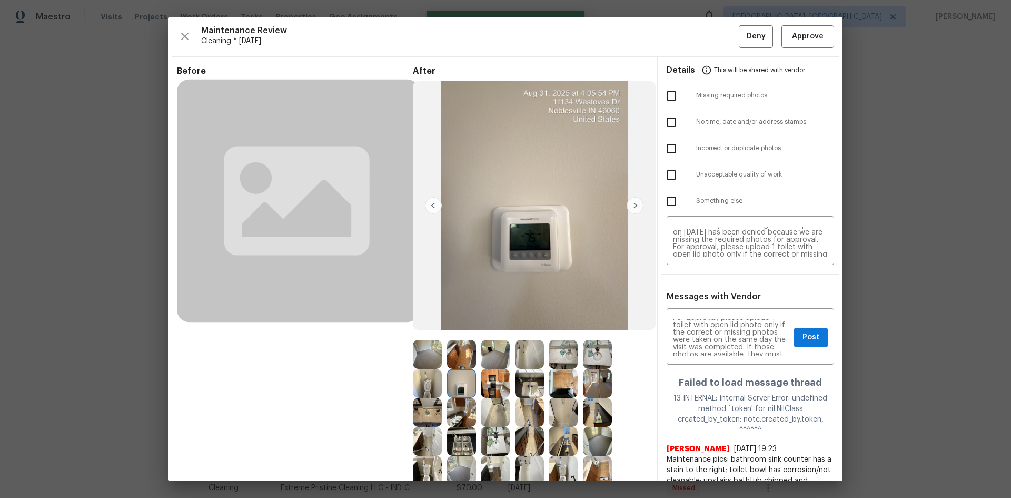
scroll to position [0, 0]
click at [748, 37] on span "Deny" at bounding box center [756, 36] width 19 height 13
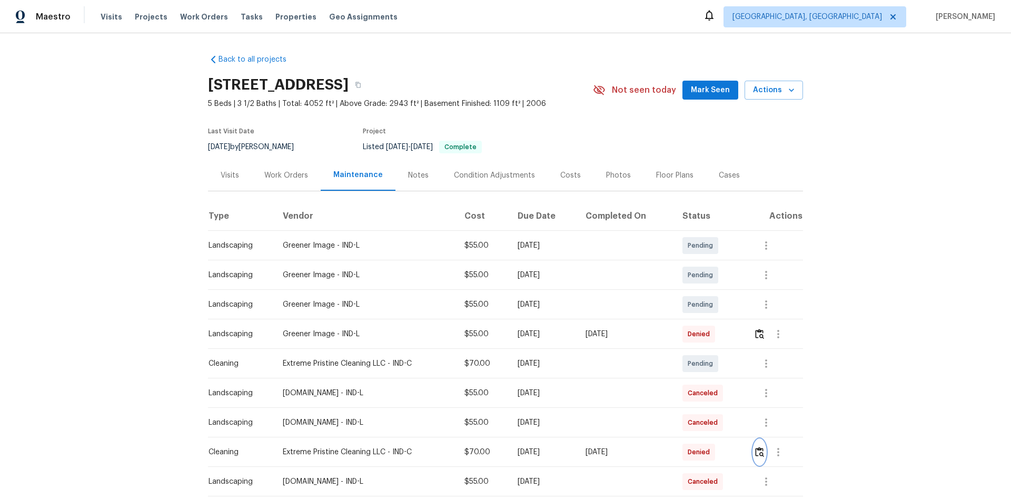
click at [761, 452] on img "button" at bounding box center [759, 452] width 9 height 10
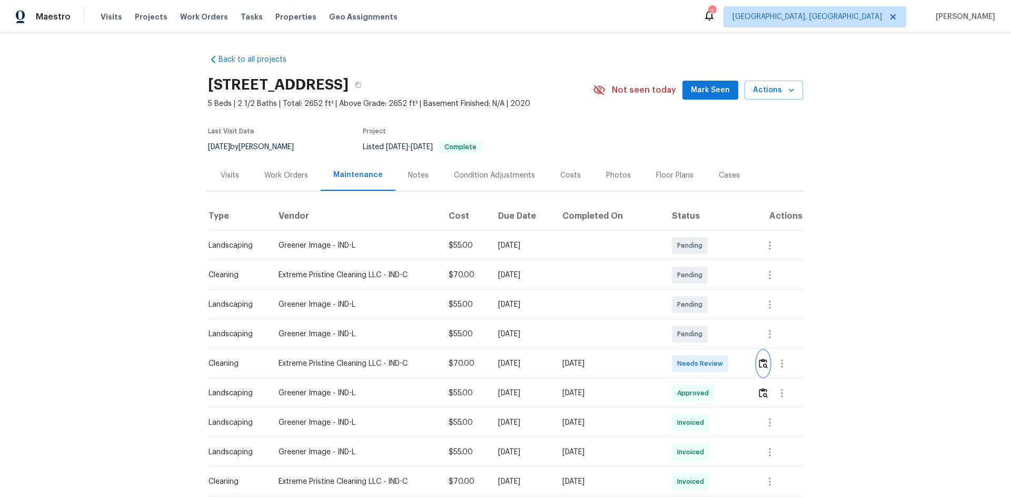
click at [762, 366] on img "button" at bounding box center [763, 363] width 9 height 10
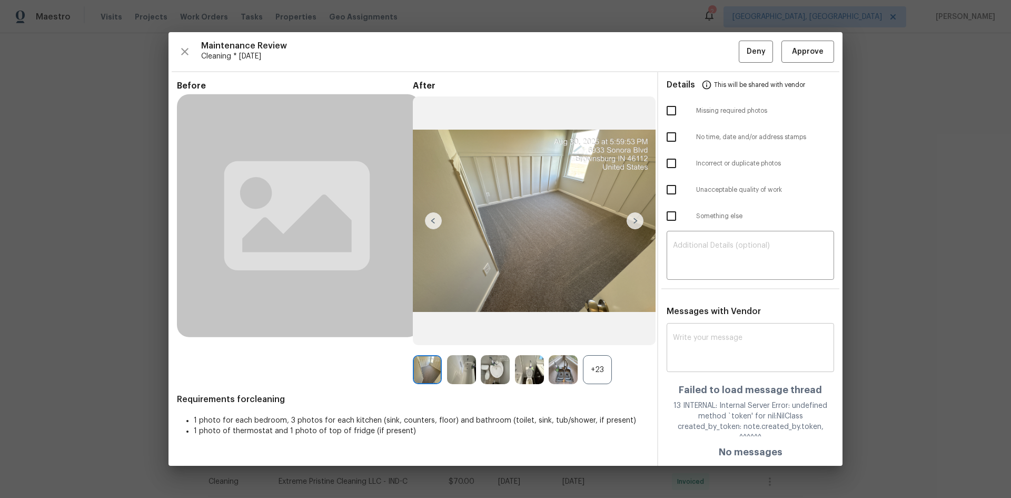
click at [713, 360] on textarea at bounding box center [750, 348] width 155 height 29
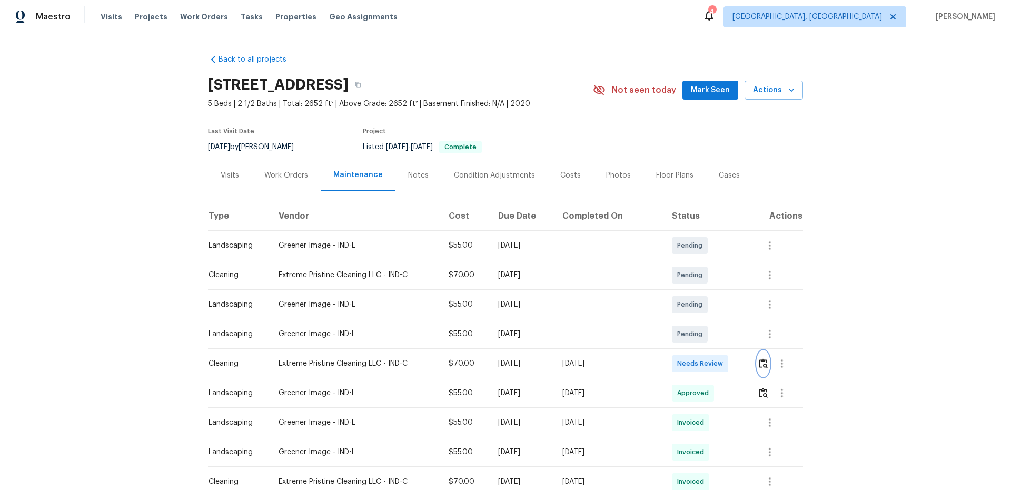
click at [763, 364] on img "button" at bounding box center [763, 363] width 9 height 10
click at [760, 362] on img "button" at bounding box center [763, 363] width 9 height 10
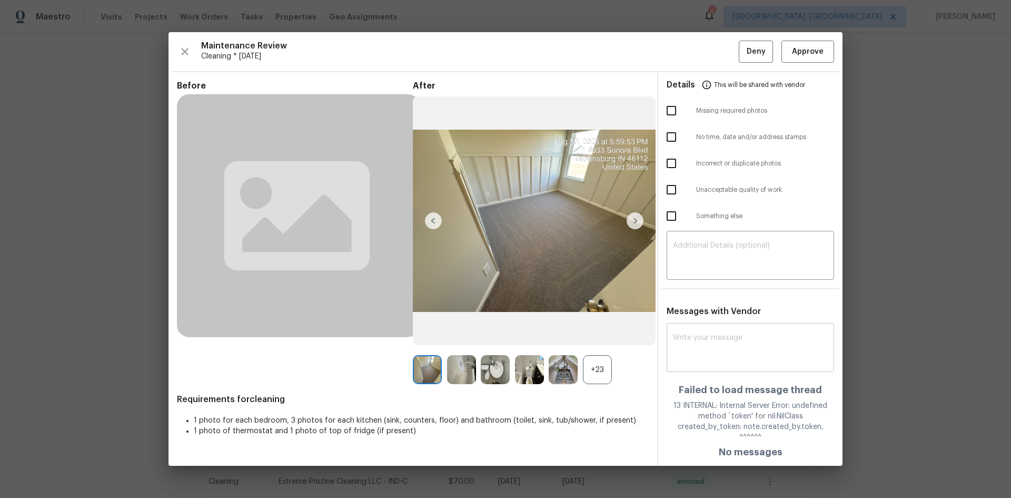
click at [693, 370] on div "x ​" at bounding box center [750, 348] width 167 height 46
click at [692, 363] on textarea at bounding box center [750, 348] width 155 height 29
paste textarea "Maintenance Audit Team: Hello! Unfortunately, this cleaning visit completed on …"
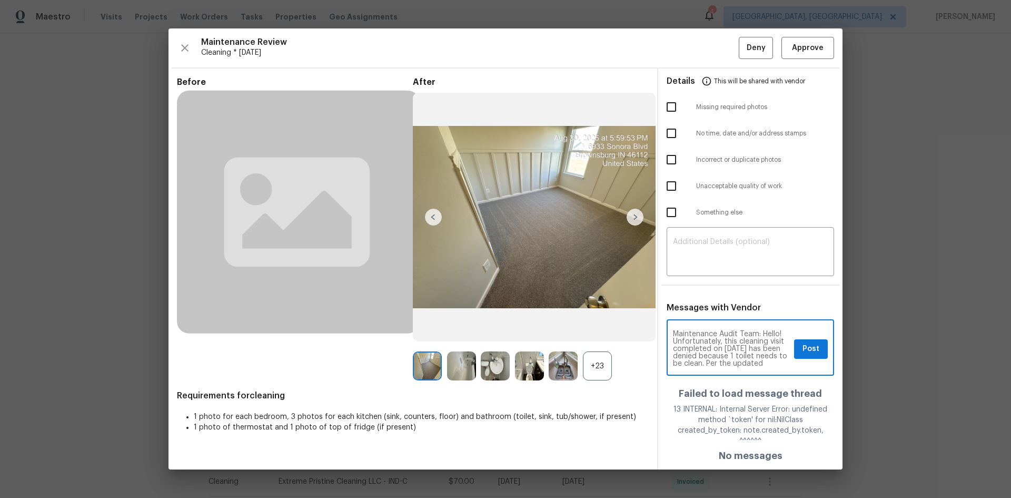
scroll to position [125, 0]
type textarea "Maintenance Audit Team: Hello! Unfortunately, this cleaning visit completed on …"
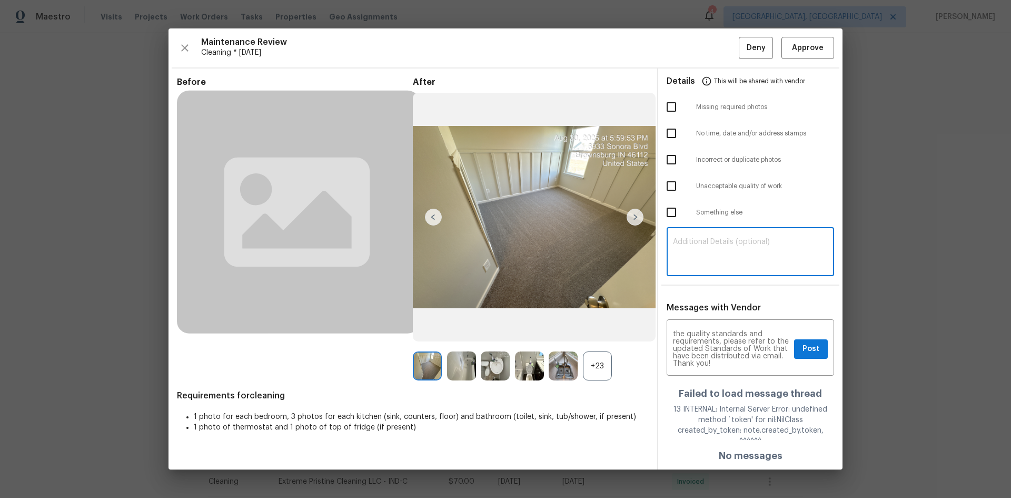
click at [683, 267] on textarea at bounding box center [750, 252] width 155 height 29
paste textarea "Maintenance Audit Team: Hello! Unfortunately, this cleaning visit completed on …"
type textarea "Maintenance Audit Team: Hello! Unfortunately, this cleaning visit completed on …"
click at [600, 372] on div "+23" at bounding box center [597, 365] width 29 height 29
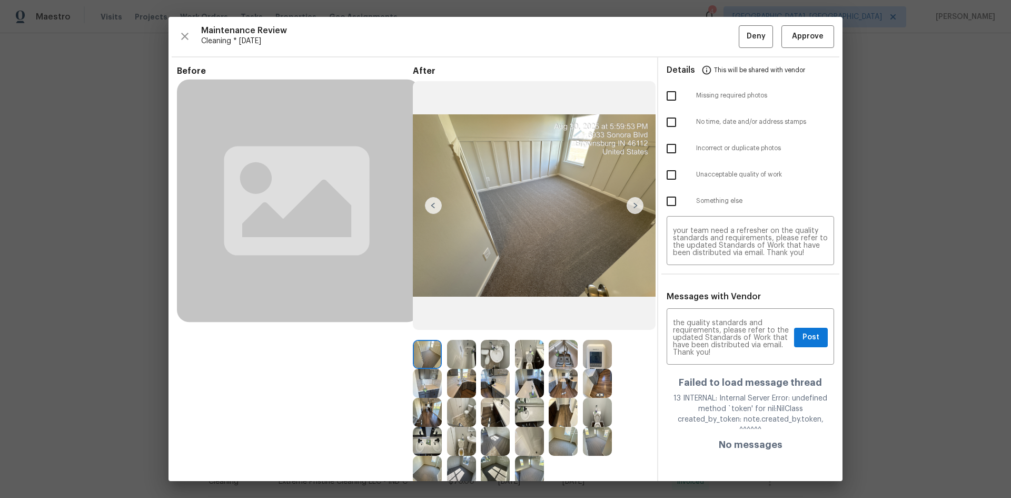
click at [593, 362] on img at bounding box center [597, 354] width 29 height 29
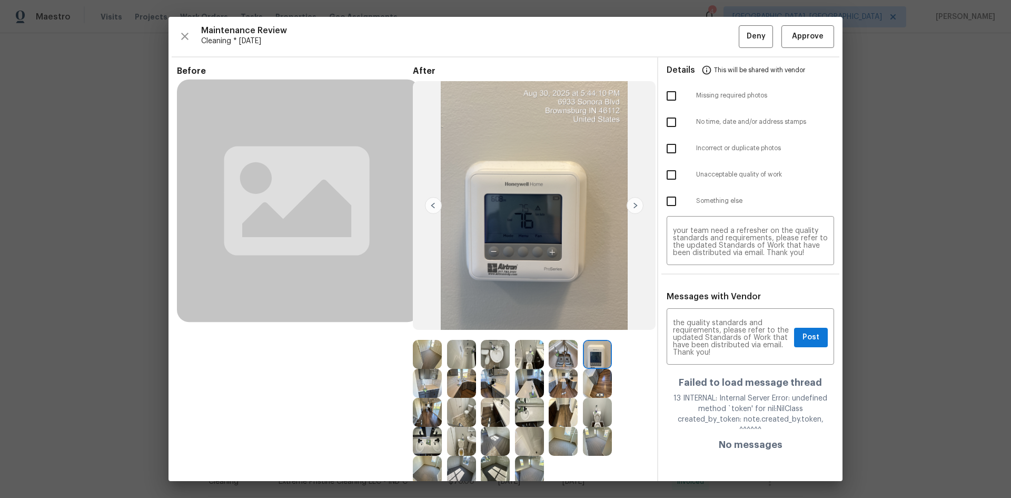
click at [593, 362] on img at bounding box center [597, 354] width 29 height 29
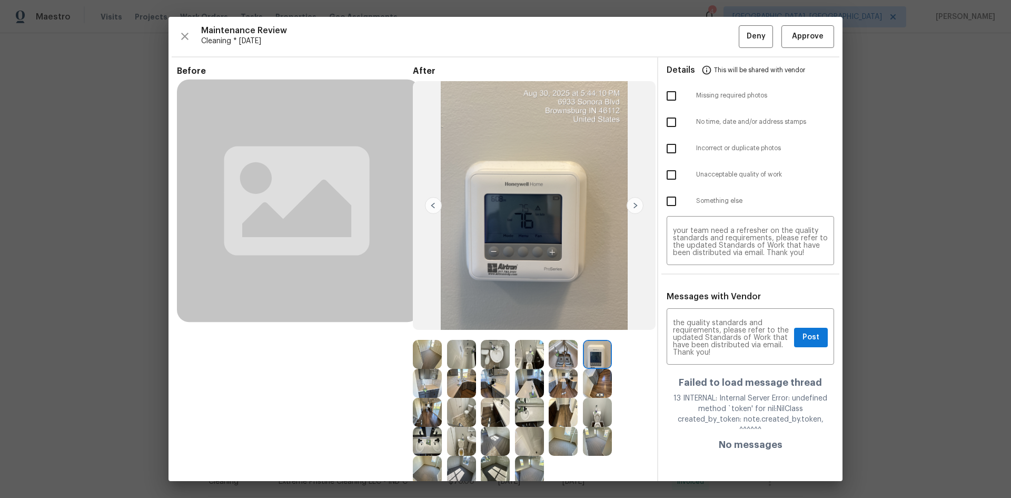
click at [596, 361] on img at bounding box center [597, 354] width 29 height 29
click at [591, 354] on img at bounding box center [597, 354] width 29 height 29
click at [592, 354] on img at bounding box center [597, 354] width 29 height 29
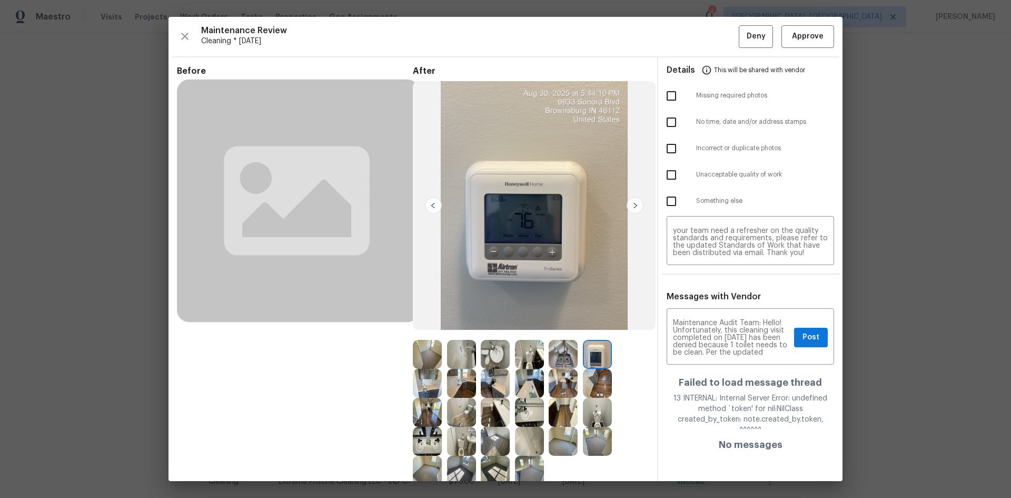
click at [593, 354] on img at bounding box center [597, 354] width 29 height 29
click at [808, 332] on span "Post" at bounding box center [811, 337] width 17 height 13
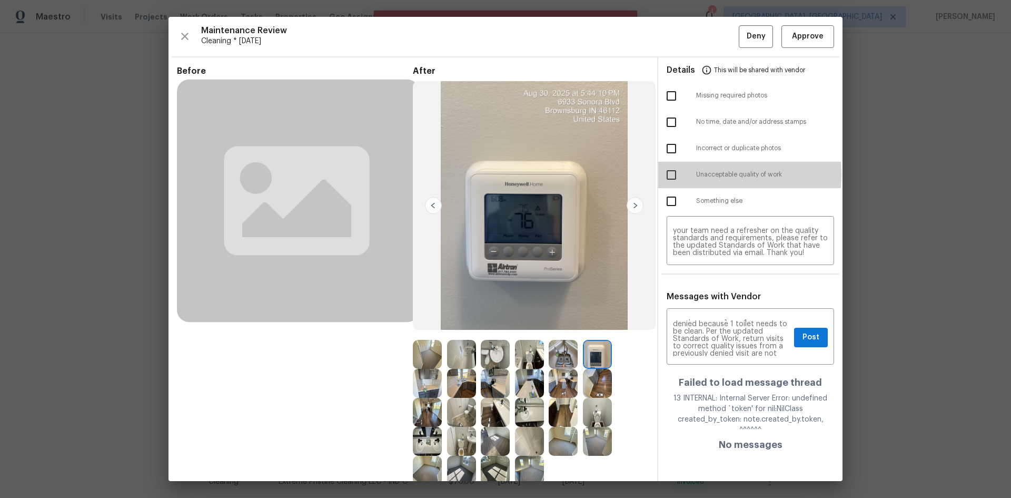
drag, startPoint x: 664, startPoint y: 174, endPoint x: 674, endPoint y: 176, distance: 10.2
click at [664, 173] on input "checkbox" at bounding box center [671, 175] width 22 height 22
checkbox input "true"
click at [754, 37] on span "Deny" at bounding box center [756, 36] width 19 height 13
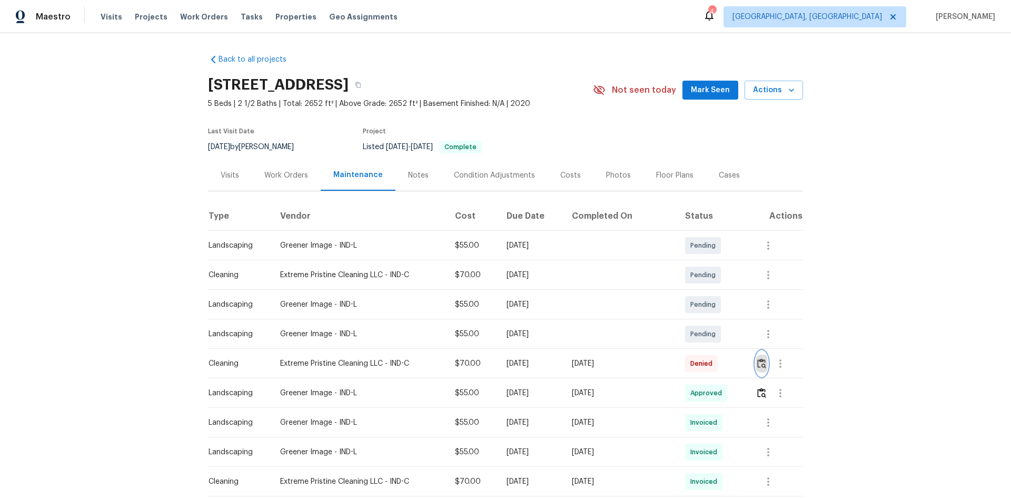
click at [757, 368] on img "button" at bounding box center [761, 363] width 9 height 10
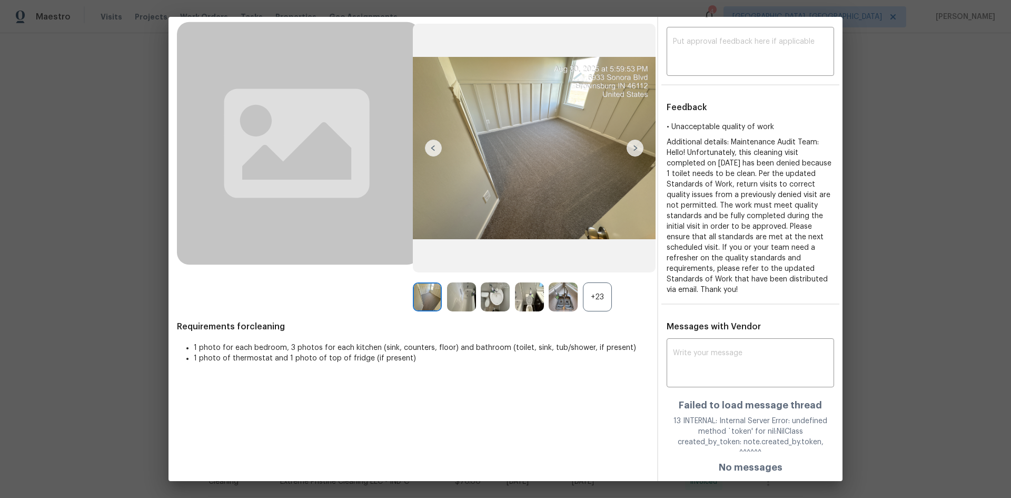
scroll to position [0, 0]
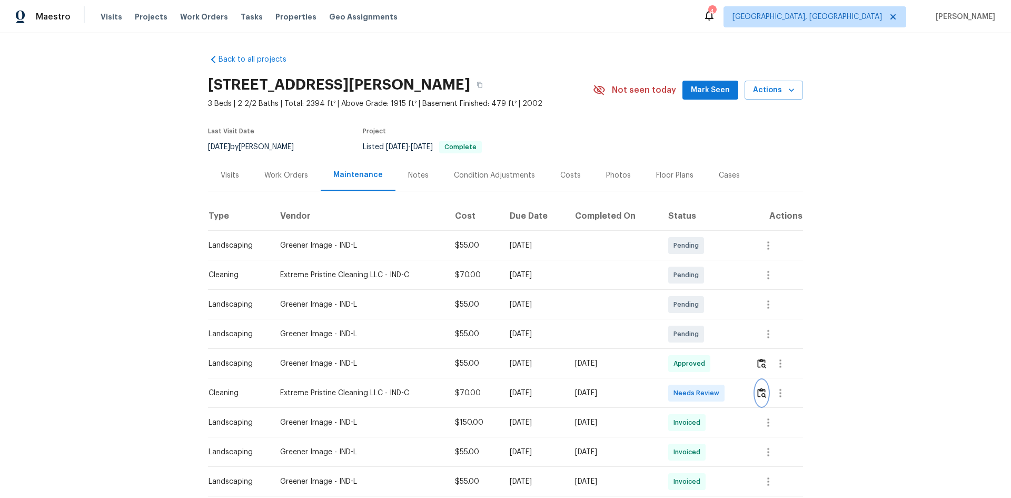
click at [719, 333] on img "button" at bounding box center [761, 393] width 9 height 10
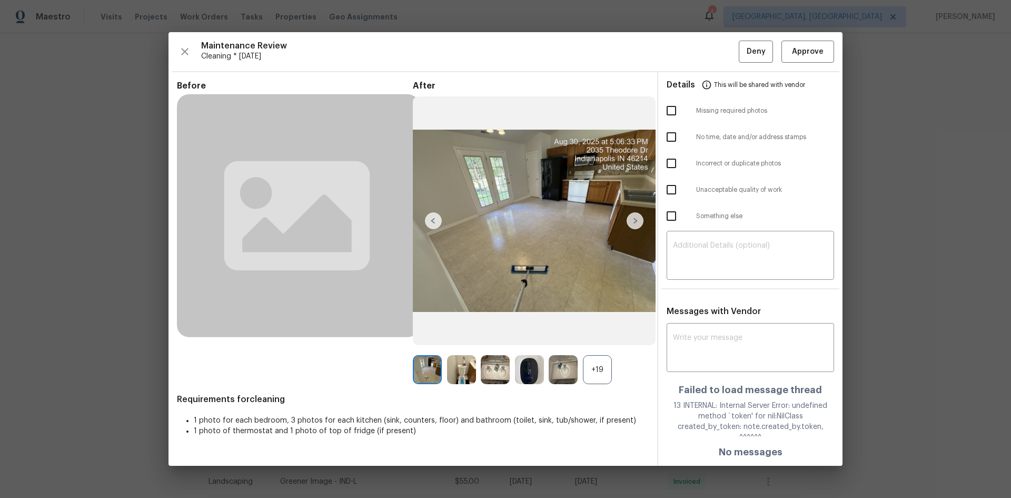
click at [596, 333] on div "+19" at bounding box center [597, 369] width 29 height 29
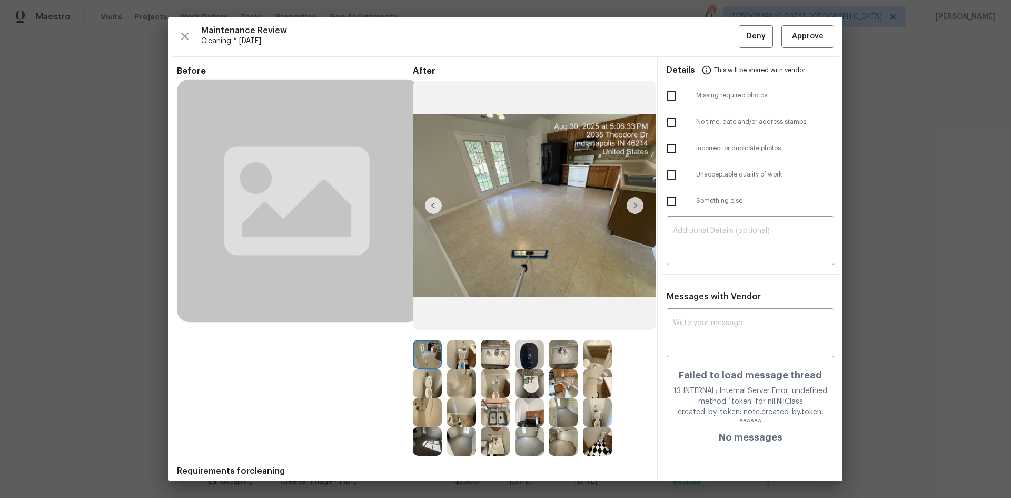
click at [526, 333] on img at bounding box center [529, 354] width 29 height 29
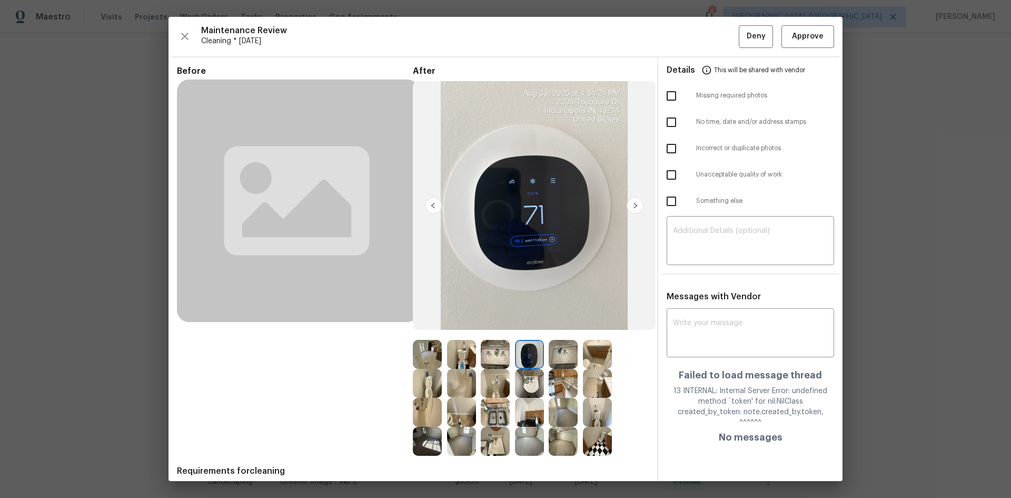
click at [526, 333] on img at bounding box center [529, 354] width 29 height 29
click at [719, 32] on span "Approve" at bounding box center [808, 36] width 32 height 13
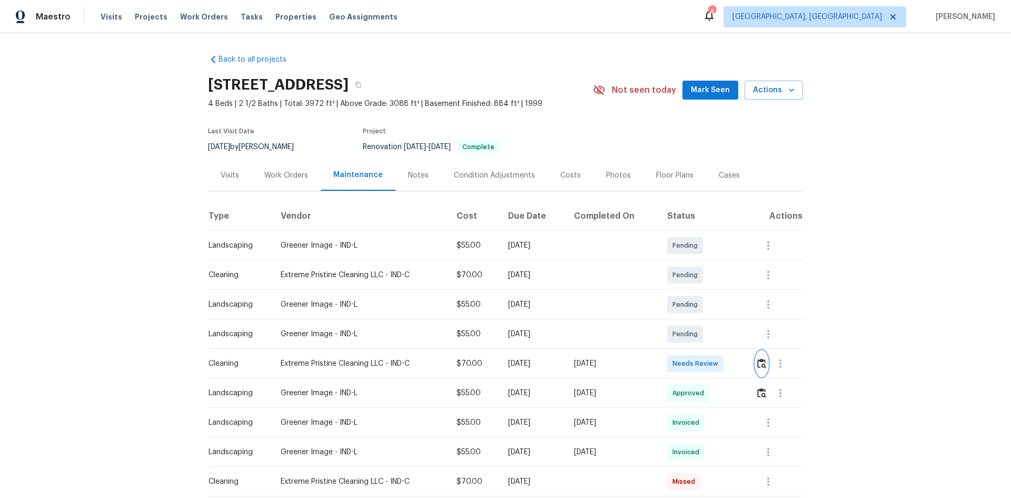
click at [760, 368] on img "button" at bounding box center [761, 363] width 9 height 10
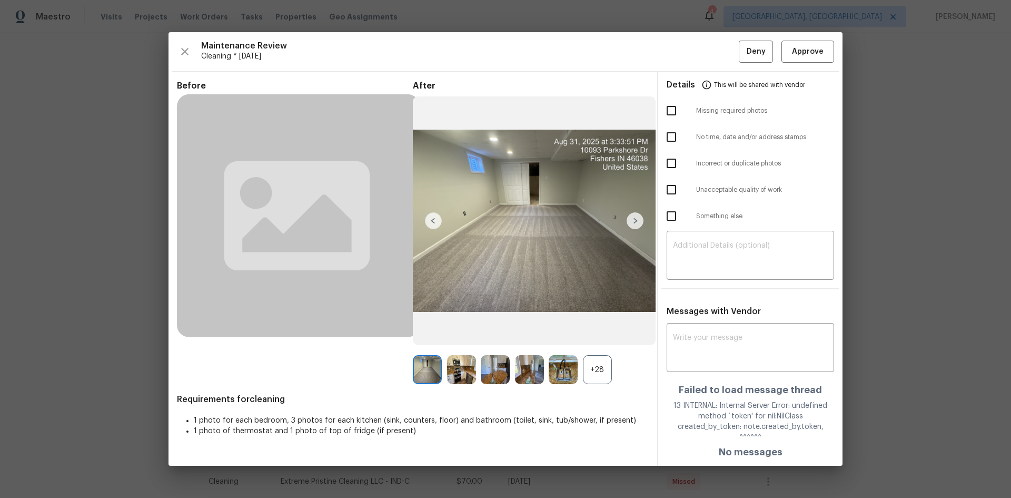
click at [590, 374] on div "+28" at bounding box center [597, 369] width 29 height 29
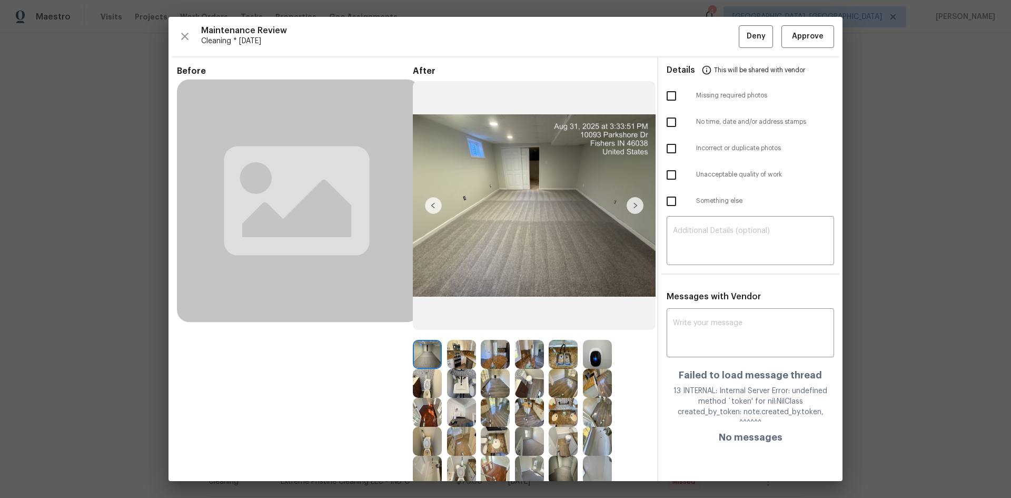
click at [595, 354] on img at bounding box center [597, 354] width 29 height 29
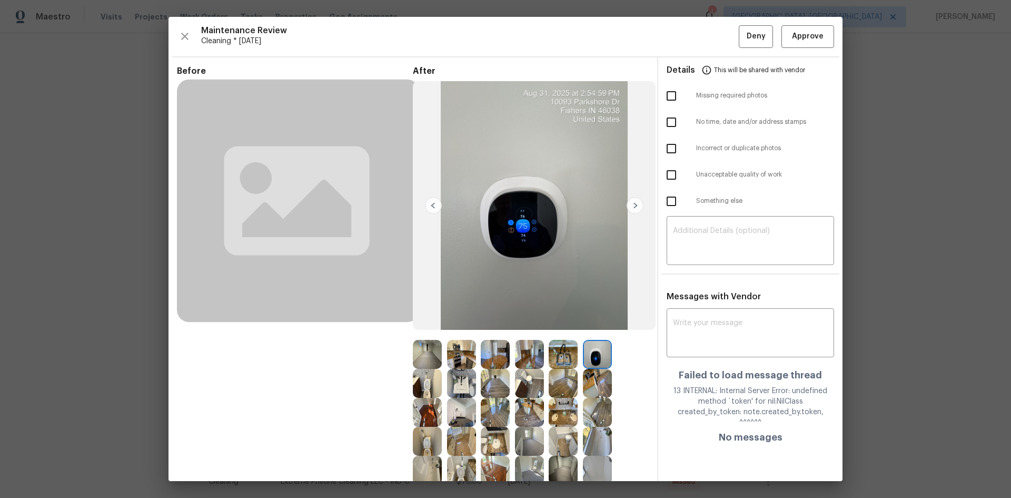
click at [595, 354] on img at bounding box center [597, 354] width 29 height 29
click at [596, 351] on img at bounding box center [597, 354] width 29 height 29
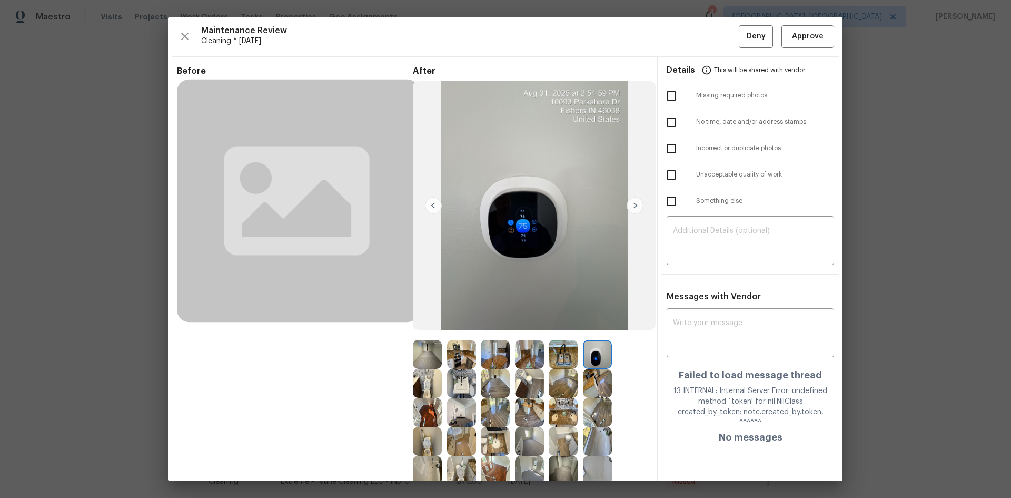
click at [596, 351] on img at bounding box center [597, 354] width 29 height 29
click at [593, 347] on img at bounding box center [597, 354] width 29 height 29
click at [596, 347] on img at bounding box center [597, 354] width 29 height 29
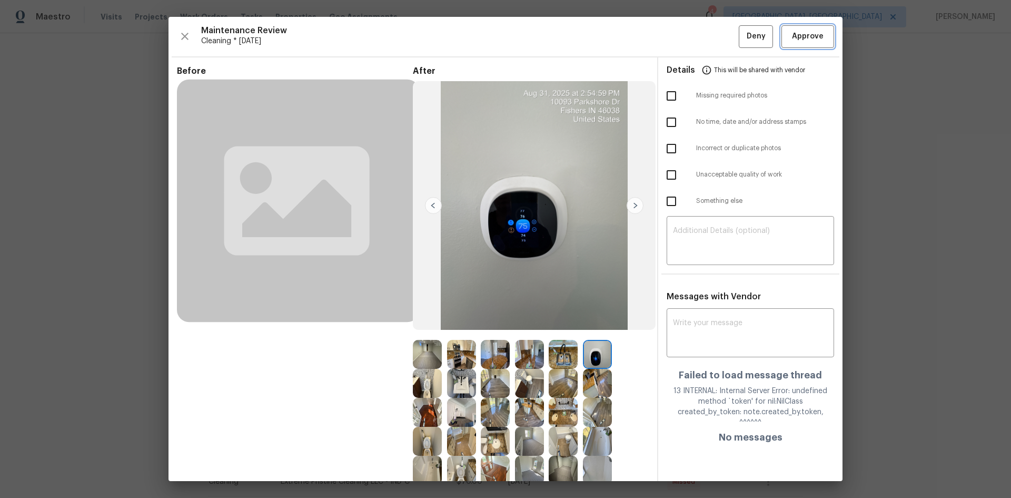
click at [796, 42] on span "Approve" at bounding box center [808, 36] width 32 height 13
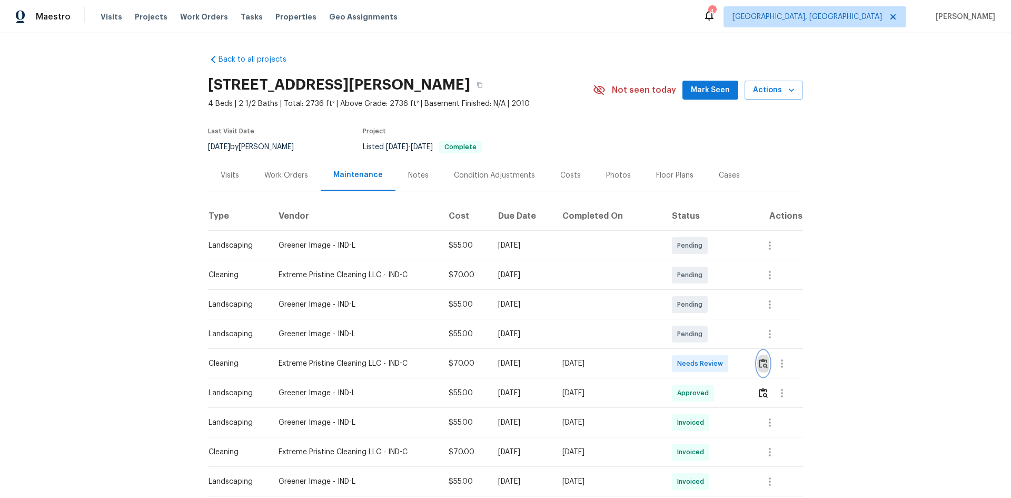
click at [719, 333] on img "button" at bounding box center [763, 363] width 9 height 10
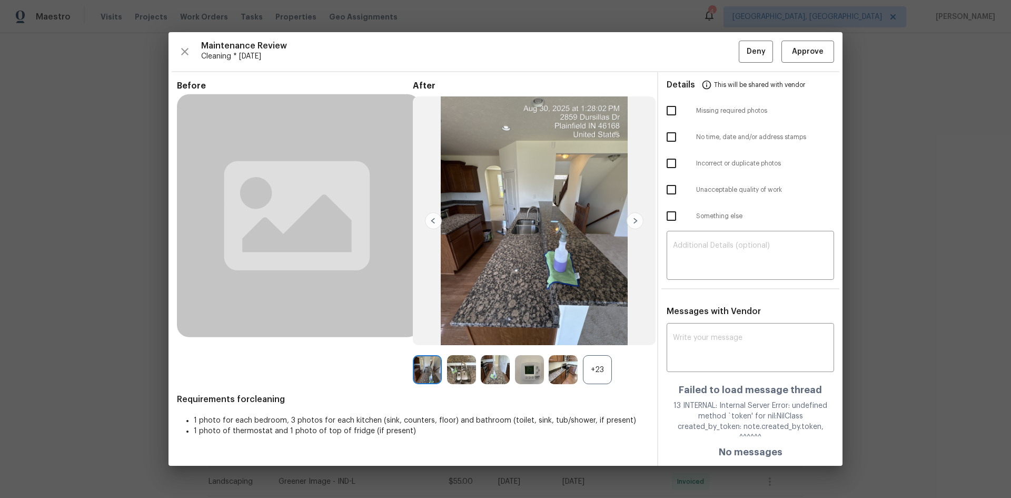
click at [597, 333] on div "+23" at bounding box center [597, 369] width 29 height 29
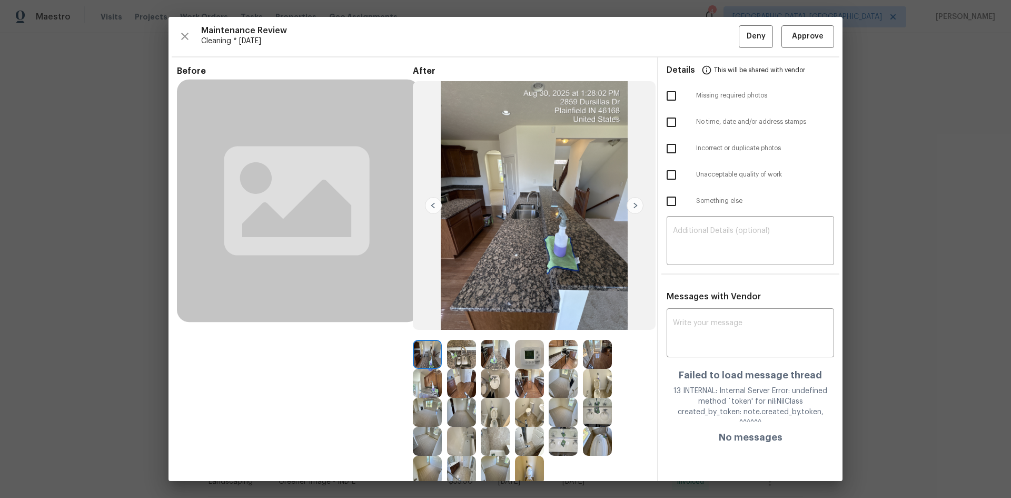
click at [527, 333] on img at bounding box center [529, 354] width 29 height 29
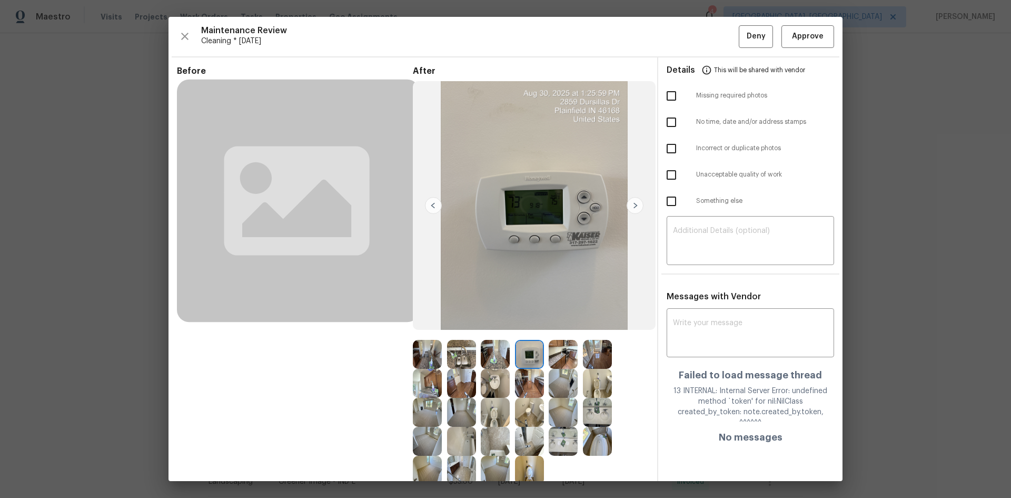
click at [527, 333] on img at bounding box center [529, 354] width 29 height 29
click at [526, 333] on img at bounding box center [529, 354] width 29 height 29
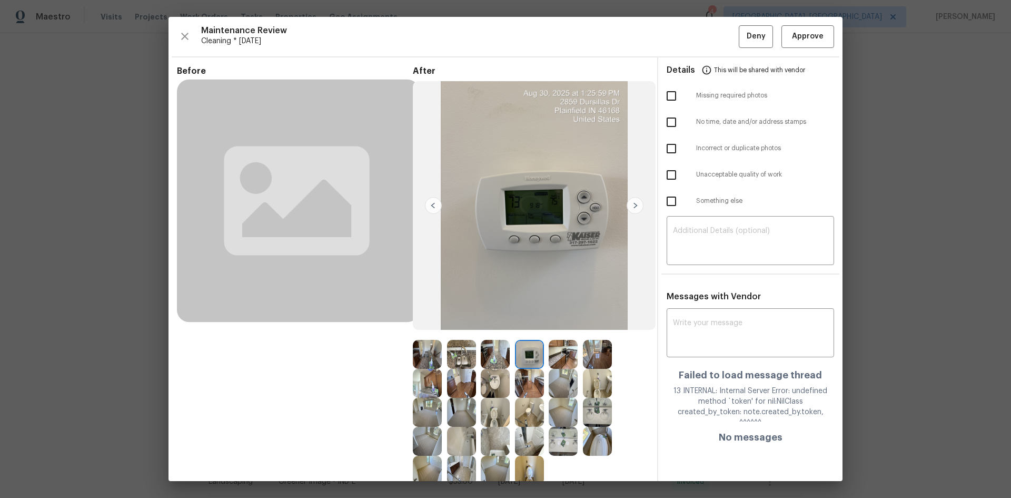
click at [526, 333] on img at bounding box center [529, 354] width 29 height 29
click at [525, 333] on img at bounding box center [529, 354] width 29 height 29
click at [524, 333] on img at bounding box center [529, 354] width 29 height 29
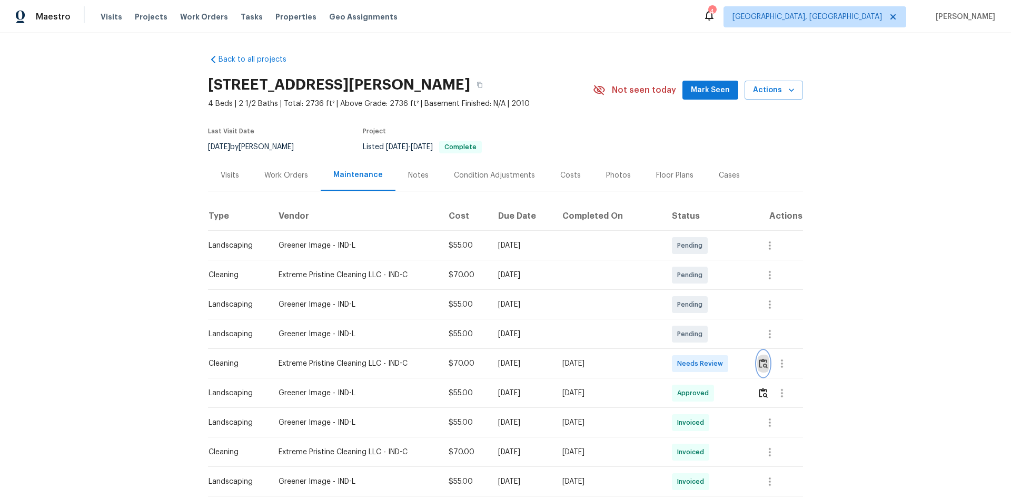
click at [719, 333] on img "button" at bounding box center [763, 363] width 9 height 10
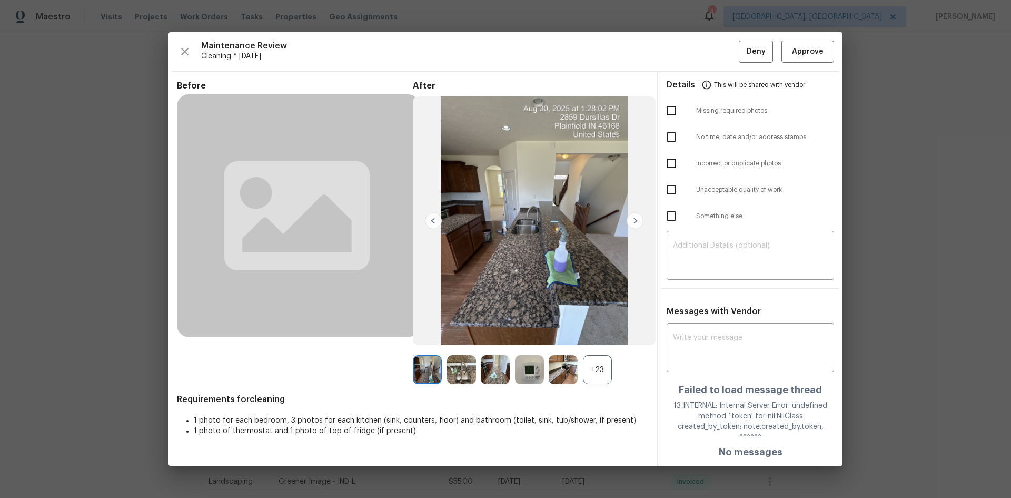
click at [532, 333] on img at bounding box center [529, 369] width 29 height 29
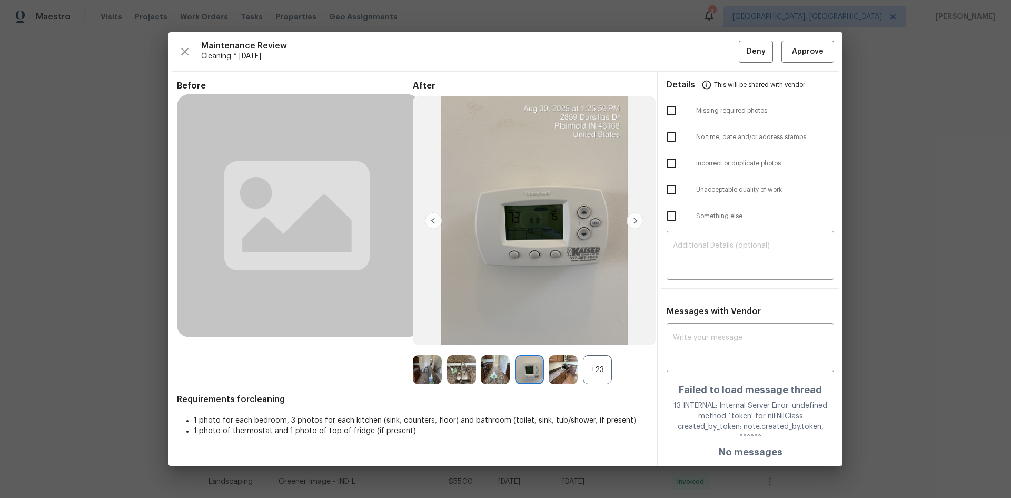
click at [528, 333] on img at bounding box center [529, 369] width 29 height 29
click at [719, 58] on span "Approve" at bounding box center [808, 51] width 32 height 13
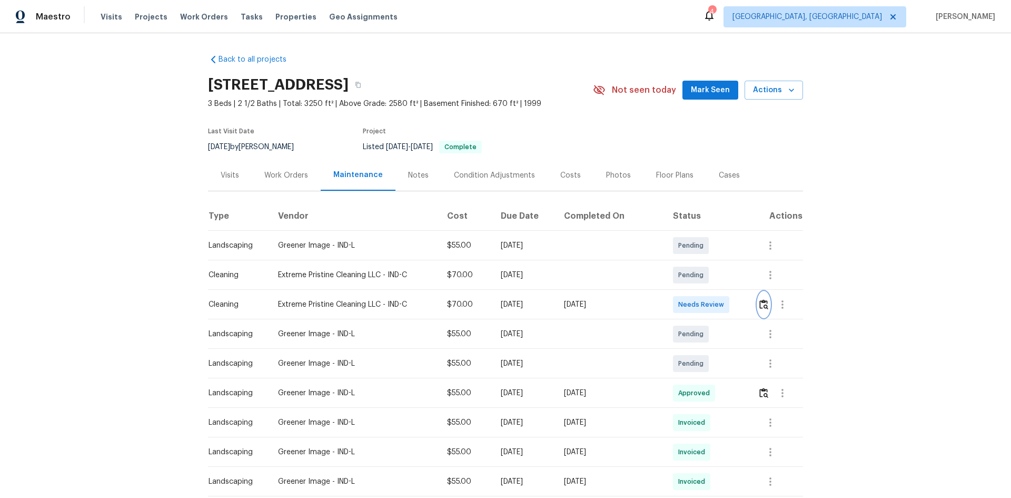
click at [719, 300] on img "button" at bounding box center [763, 304] width 9 height 10
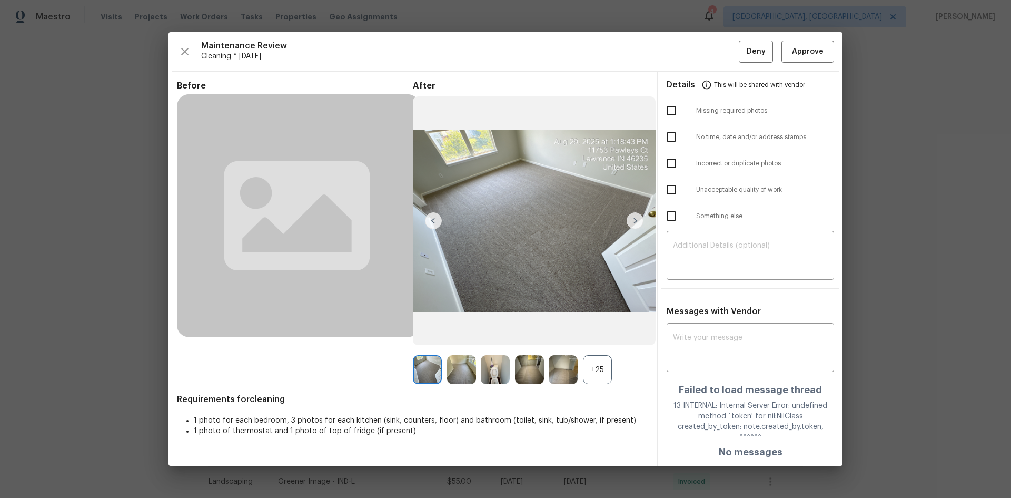
click at [601, 333] on div "+25" at bounding box center [597, 369] width 29 height 29
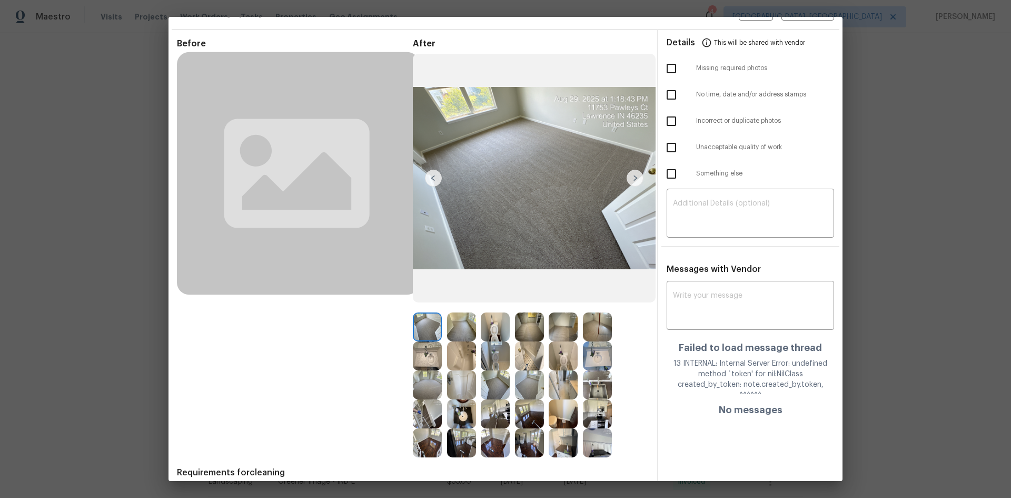
scroll to position [53, 0]
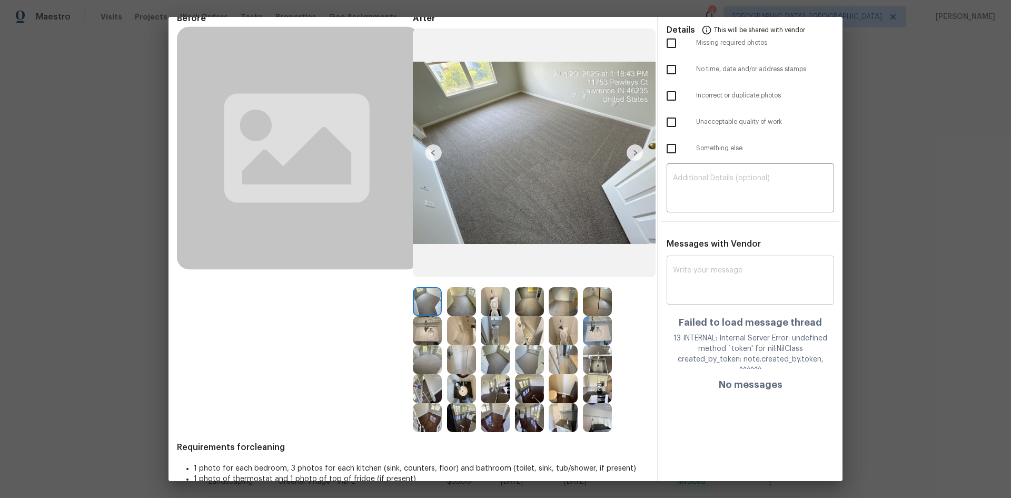
click at [694, 286] on textarea at bounding box center [750, 281] width 155 height 29
paste textarea "Maintenance Audit Team: Hello! Unfortunately, this cleaning visit completed on …"
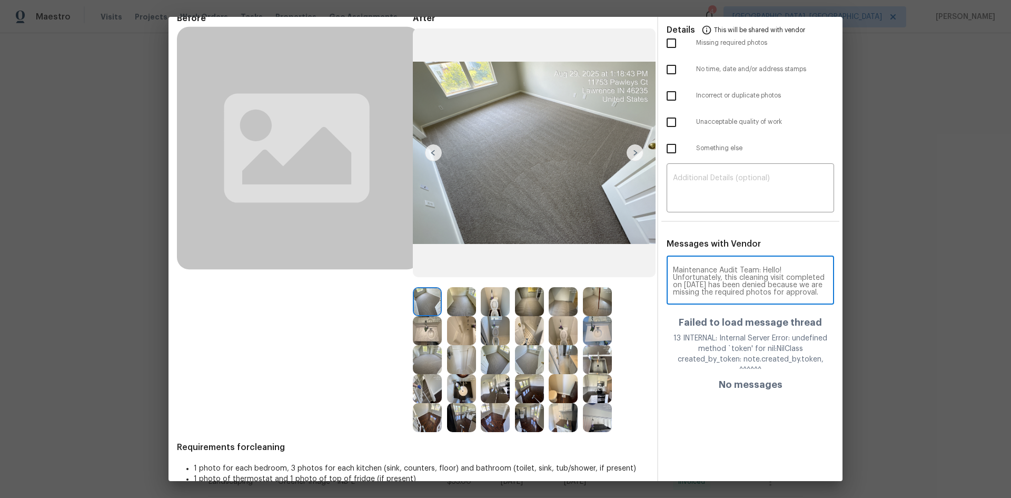
scroll to position [140, 0]
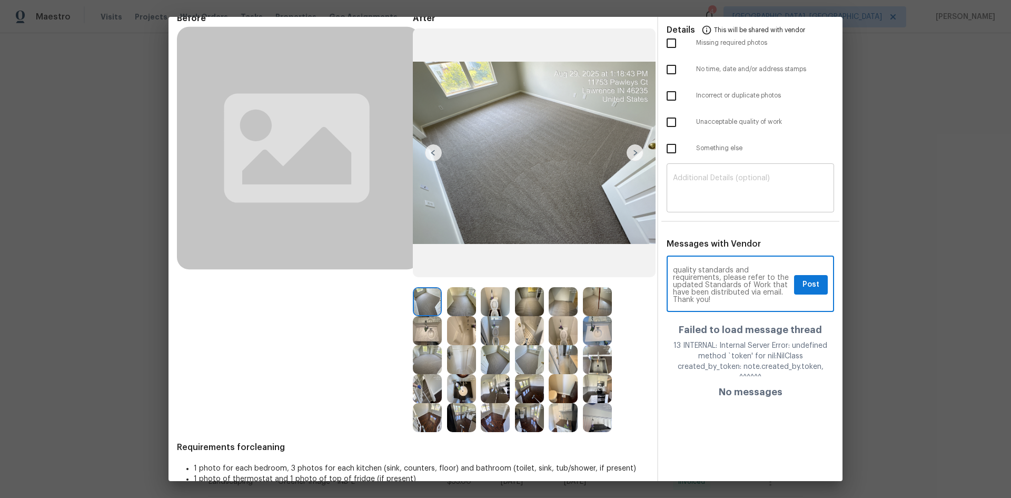
type textarea "Maintenance Audit Team: Hello! Unfortunately, this cleaning visit completed on …"
click at [698, 198] on textarea at bounding box center [750, 188] width 155 height 29
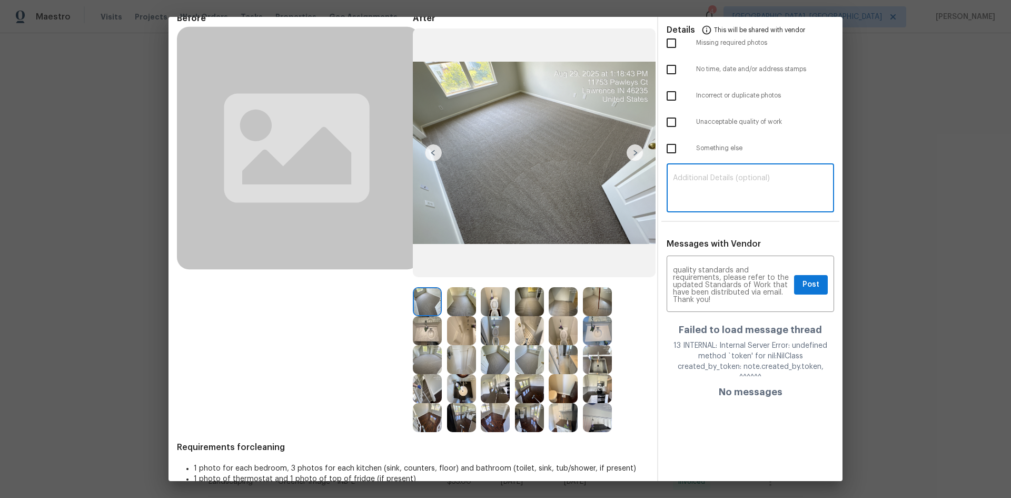
paste textarea "Maintenance Audit Team: Hello! Unfortunately, this cleaning visit completed on …"
type textarea "Maintenance Audit Team: Hello! Unfortunately, this cleaning visit completed on …"
click at [489, 305] on img at bounding box center [495, 301] width 29 height 29
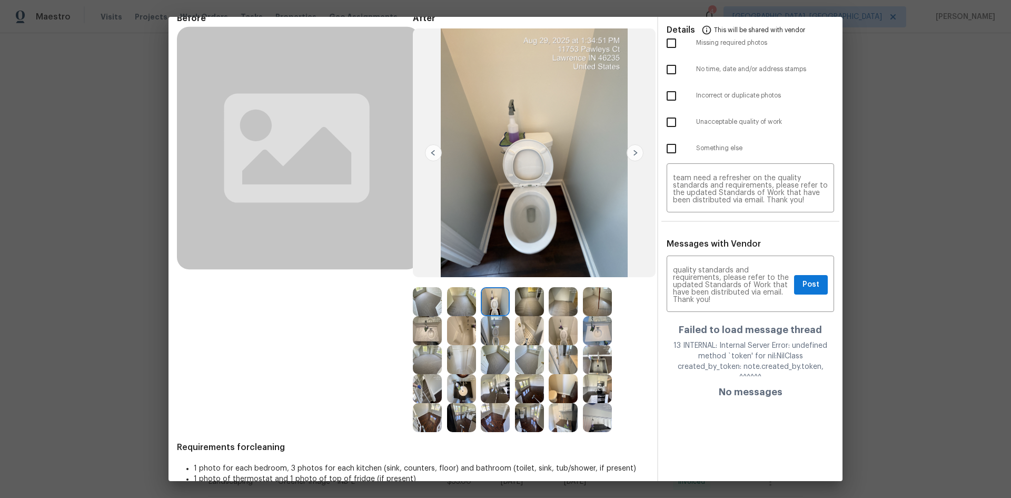
click at [489, 305] on img at bounding box center [495, 301] width 29 height 29
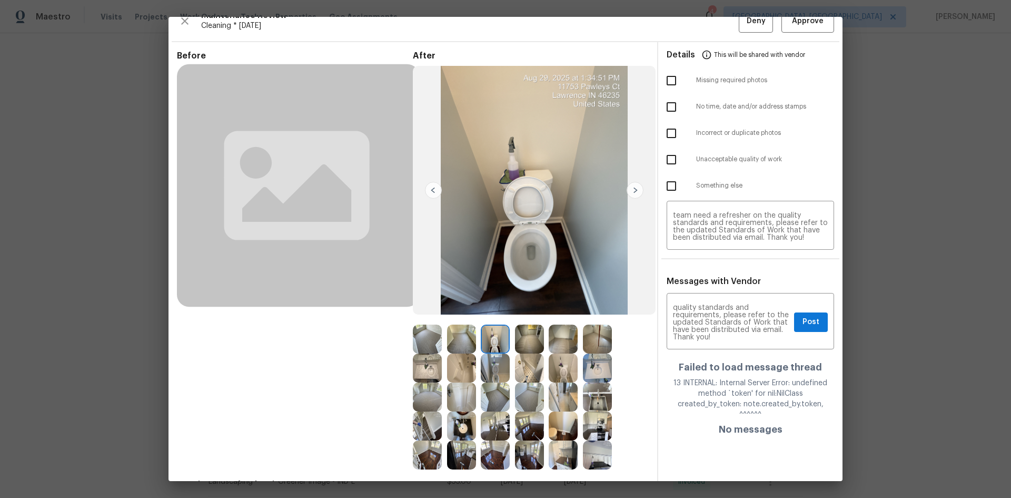
scroll to position [0, 0]
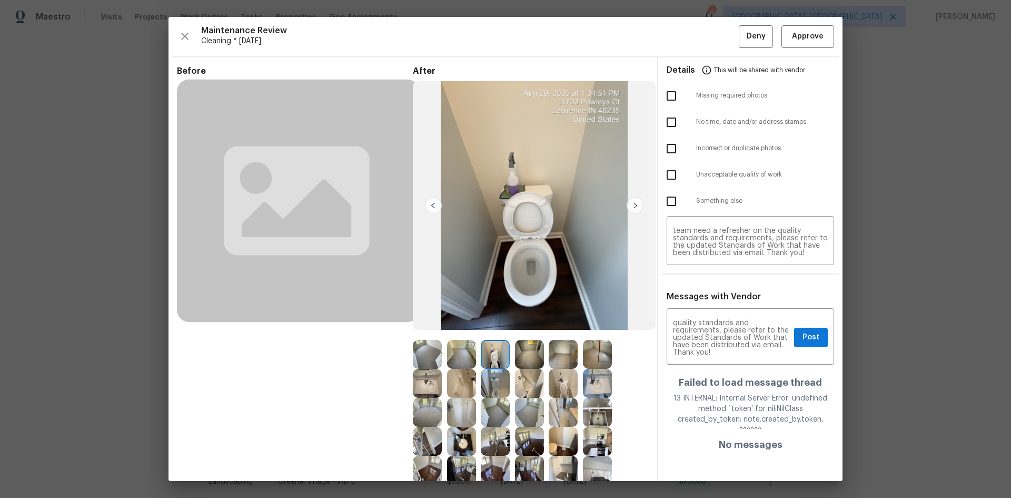
click at [496, 333] on img at bounding box center [495, 354] width 29 height 29
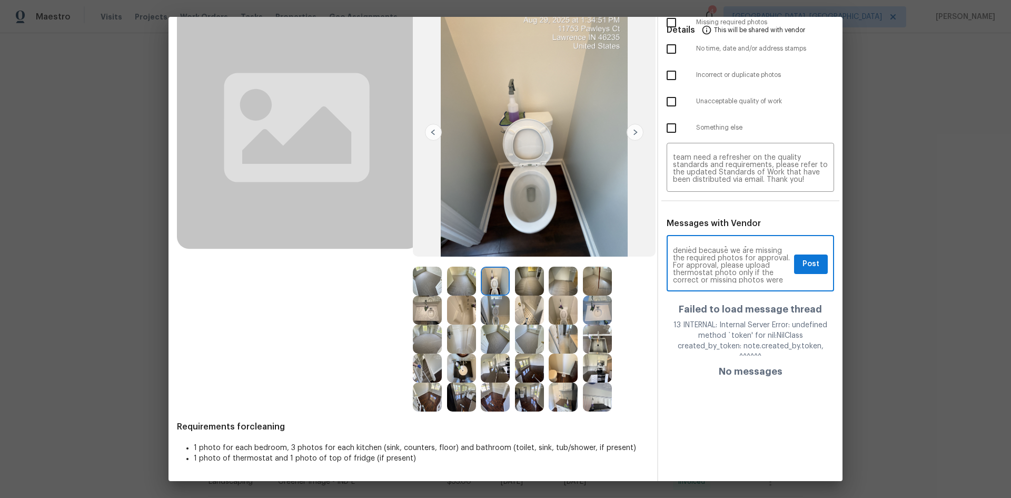
scroll to position [42, 0]
click at [719, 263] on span "Post" at bounding box center [811, 264] width 17 height 13
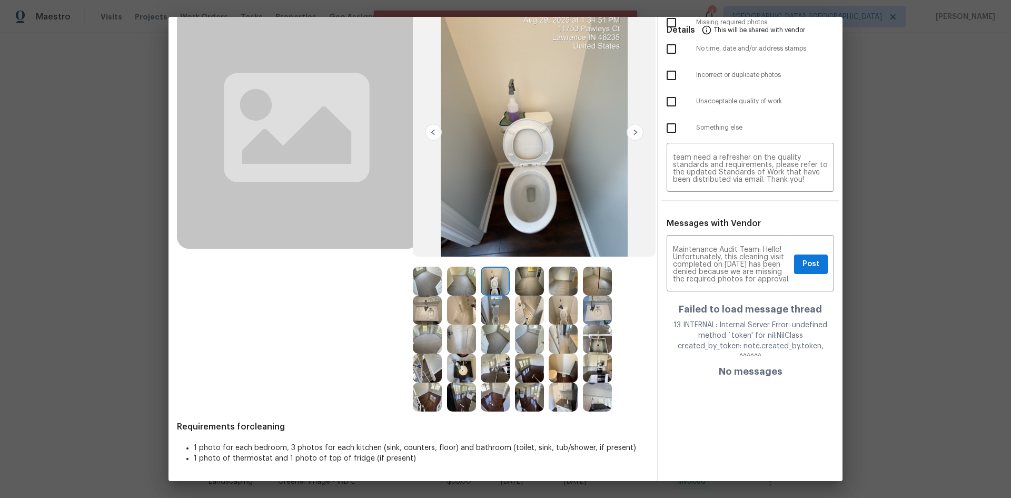
scroll to position [0, 0]
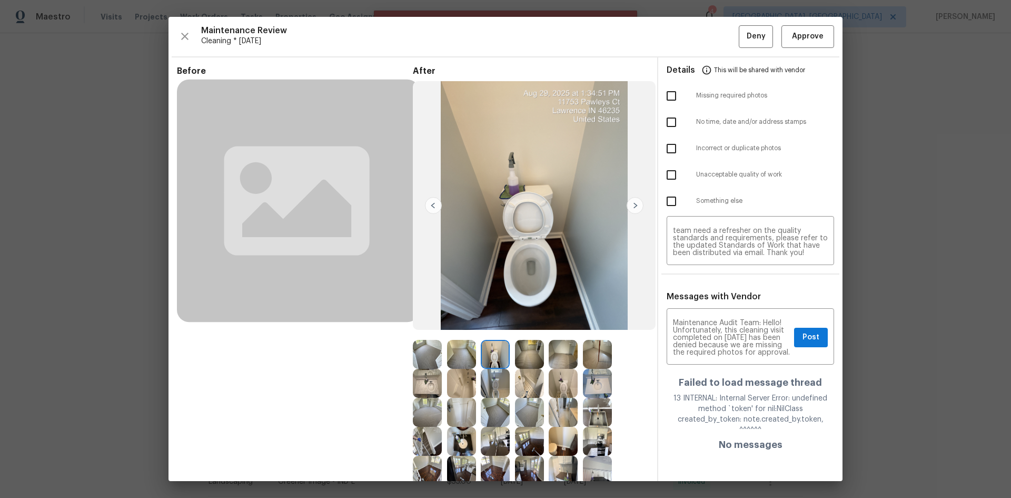
click at [664, 94] on input "checkbox" at bounding box center [671, 96] width 22 height 22
checkbox input "true"
click at [719, 43] on span "Deny" at bounding box center [756, 36] width 19 height 13
